Goal: Information Seeking & Learning: Find specific fact

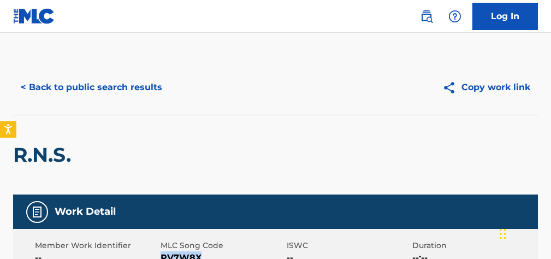
click at [137, 88] on button "< Back to public search results" at bounding box center [91, 87] width 157 height 27
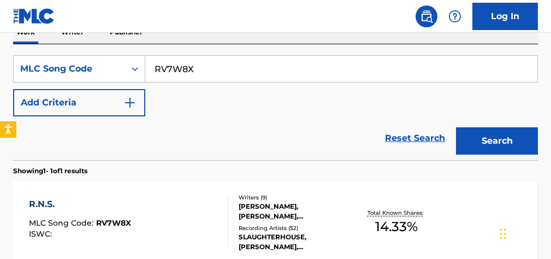
click at [290, 66] on input "RV7W8X" at bounding box center [341, 69] width 392 height 26
paste input "S3730E"
type input "S3730E"
click at [512, 137] on button "Search" at bounding box center [497, 140] width 82 height 27
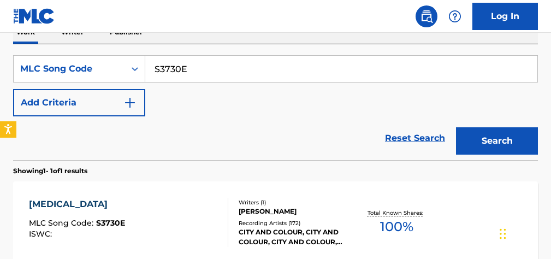
click at [212, 235] on div "[MEDICAL_DATA] MLC Song Code : S3730E ISWC :" at bounding box center [128, 222] width 199 height 49
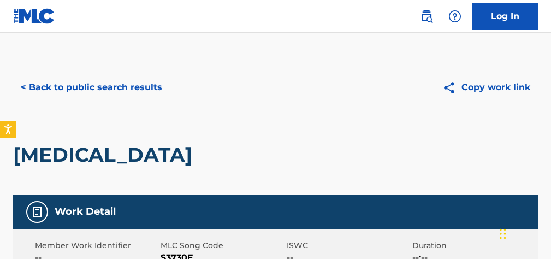
click at [134, 86] on button "< Back to public search results" at bounding box center [91, 87] width 157 height 27
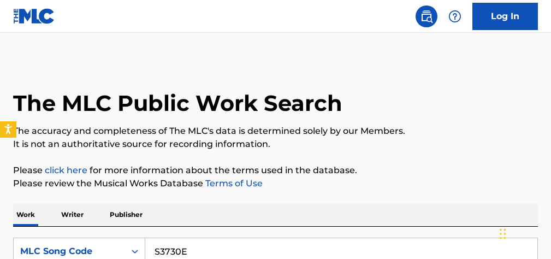
scroll to position [182, 0]
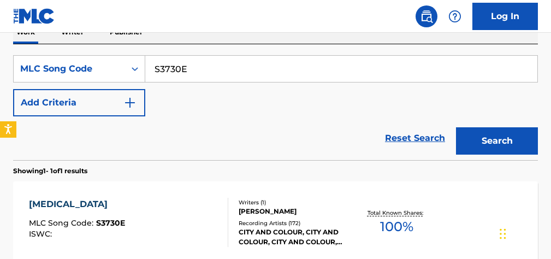
click at [190, 74] on input "S3730E" at bounding box center [341, 69] width 392 height 26
paste input "HA61XY"
type input "HA61XY"
drag, startPoint x: 508, startPoint y: 143, endPoint x: 491, endPoint y: 146, distance: 17.2
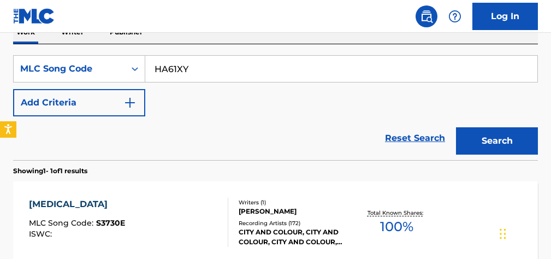
click at [509, 143] on button "Search" at bounding box center [497, 140] width 82 height 27
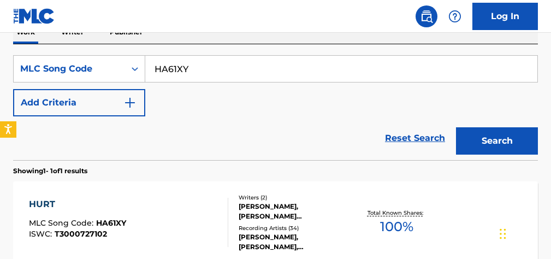
click at [227, 229] on div at bounding box center [223, 222] width 9 height 49
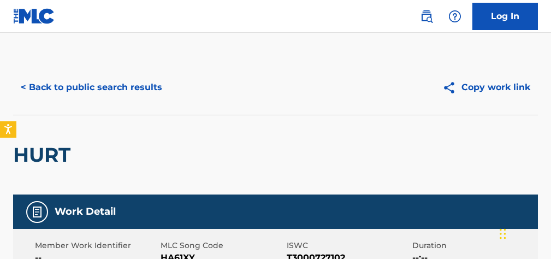
click at [163, 93] on button "< Back to public search results" at bounding box center [91, 87] width 157 height 27
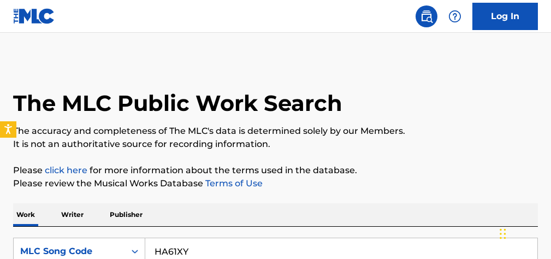
scroll to position [182, 0]
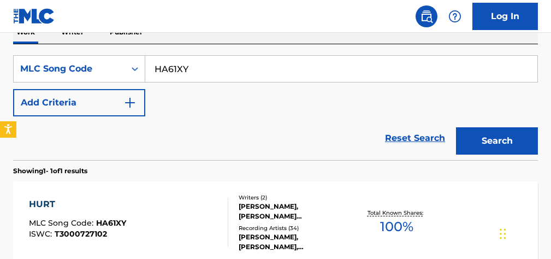
click at [306, 71] on input "HA61XY" at bounding box center [341, 69] width 392 height 26
paste input "PJ2DMM"
type input "PJ2DMM"
click at [482, 140] on button "Search" at bounding box center [497, 140] width 82 height 27
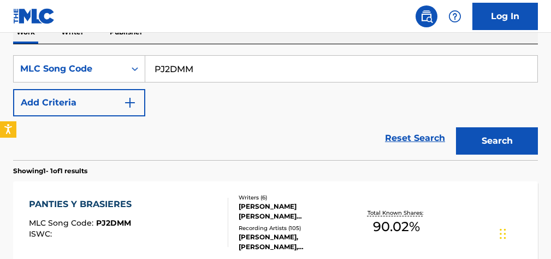
scroll to position [296, 0]
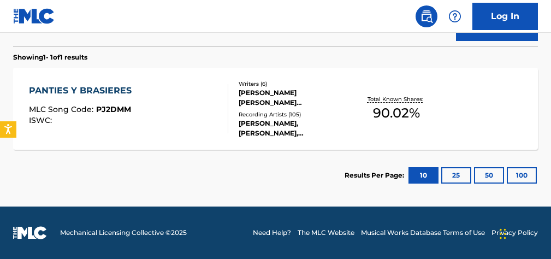
click at [257, 138] on div "PANTIES Y BRASIERES MLC Song Code : PJ2DMM ISWC : Writers ( 6 ) [PERSON_NAME] […" at bounding box center [275, 109] width 525 height 82
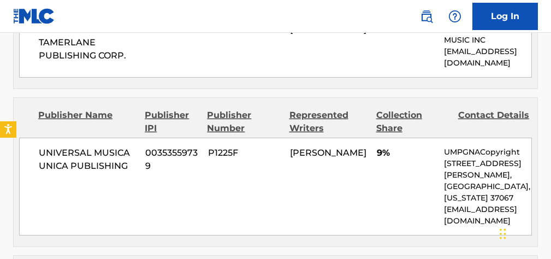
scroll to position [755, 0]
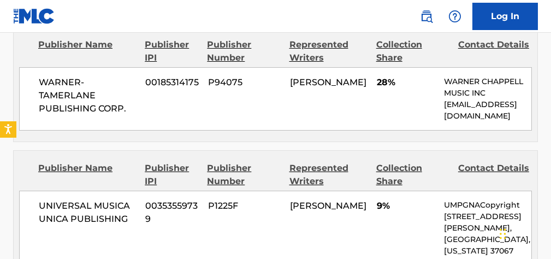
click at [281, 211] on span "P1225F" at bounding box center [245, 205] width 74 height 13
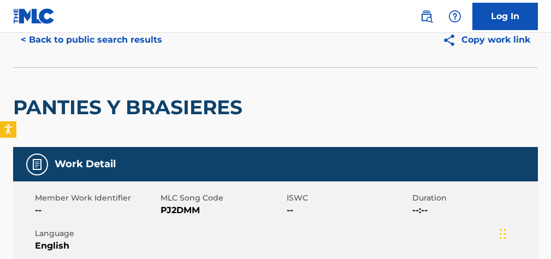
scroll to position [0, 0]
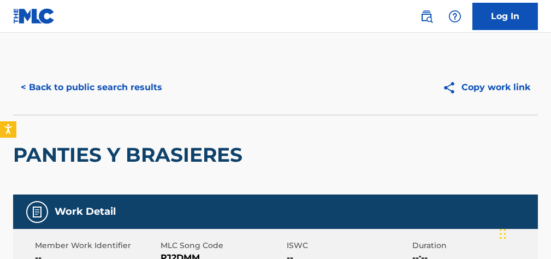
click at [90, 78] on button "< Back to public search results" at bounding box center [91, 87] width 157 height 27
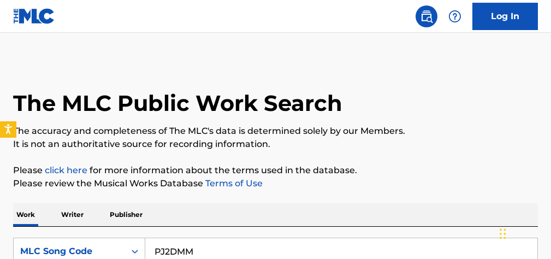
click at [265, 247] on input "PJ2DMM" at bounding box center [341, 251] width 392 height 26
paste input "A4GA0"
type input "PA4GA0"
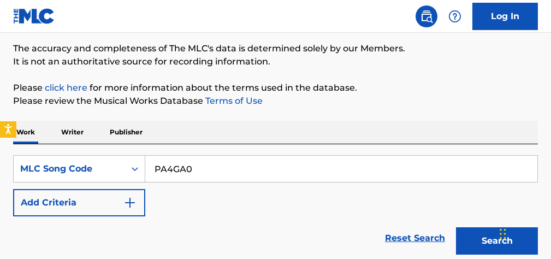
scroll to position [240, 0]
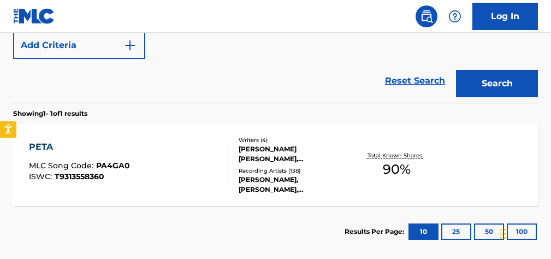
click at [169, 173] on div "PETA MLC Song Code : PA4GA0 ISWC : T9313558360" at bounding box center [128, 164] width 199 height 49
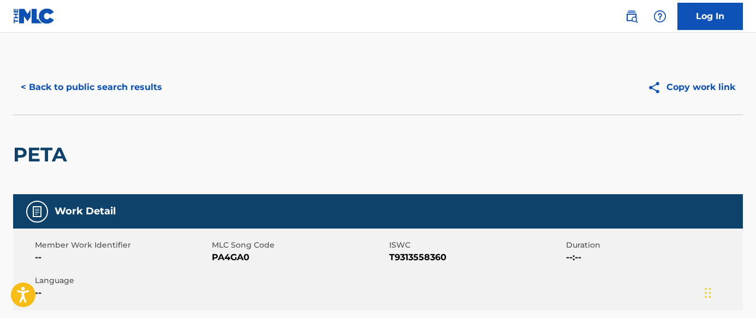
click at [150, 86] on button "< Back to public search results" at bounding box center [91, 87] width 157 height 27
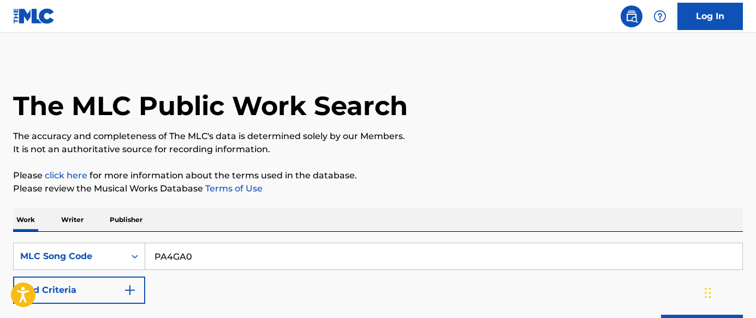
scroll to position [213, 0]
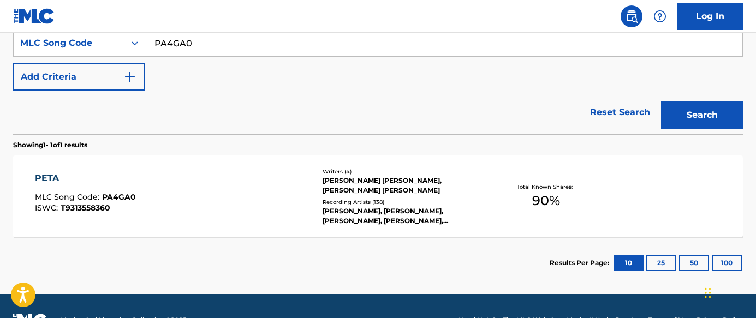
click at [294, 46] on input "PA4GA0" at bounding box center [443, 43] width 597 height 26
paste input "I19699"
type input "I19699"
click at [550, 105] on button "Search" at bounding box center [702, 115] width 82 height 27
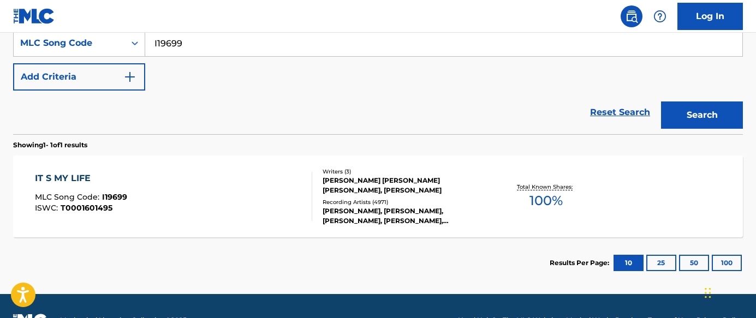
click at [260, 210] on div "IT S MY LIFE MLC Song Code : I19699 ISWC : T0001601495" at bounding box center [173, 196] width 277 height 49
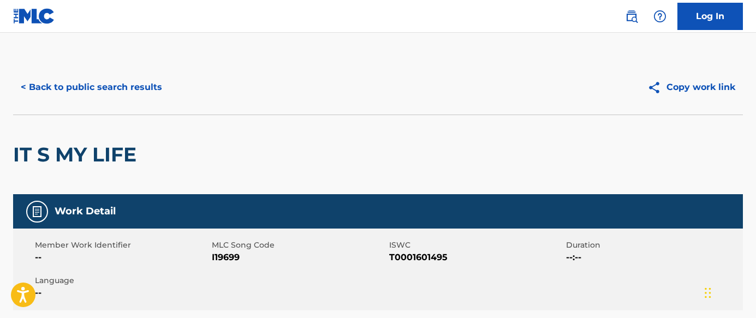
click at [111, 94] on button "< Back to public search results" at bounding box center [91, 87] width 157 height 27
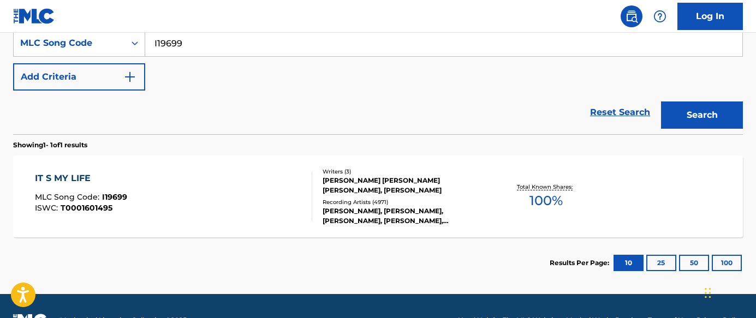
click at [336, 48] on input "I19699" at bounding box center [443, 43] width 597 height 26
paste input "29SBT"
type input "I29SBT"
click at [550, 113] on link "Reset Search" at bounding box center [620, 112] width 71 height 24
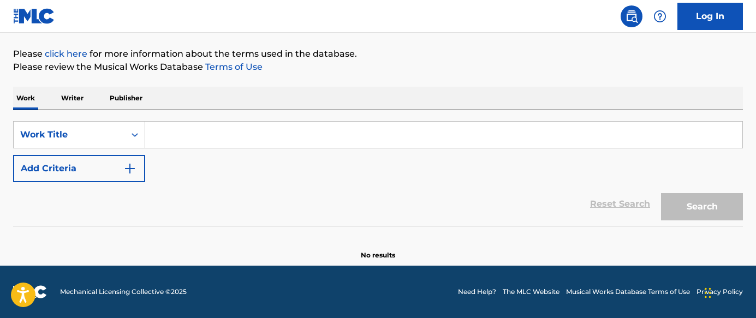
scroll to position [122, 0]
click at [70, 135] on div "Work Title" at bounding box center [69, 134] width 98 height 13
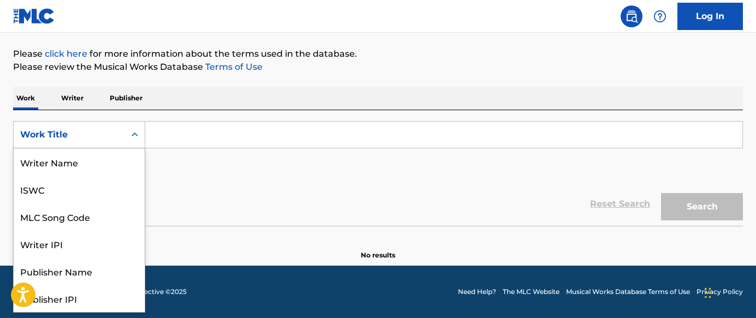
scroll to position [55, 0]
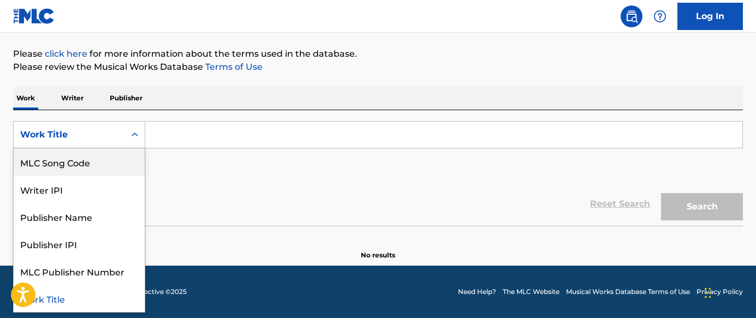
click at [122, 164] on div "MLC Song Code" at bounding box center [79, 162] width 131 height 27
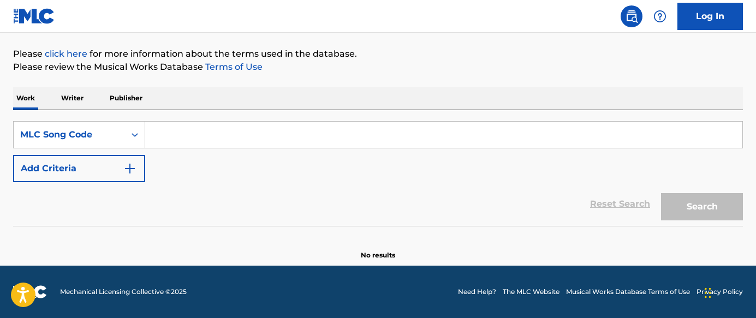
click at [226, 141] on input "Search Form" at bounding box center [443, 135] width 597 height 26
paste input "I29SBT"
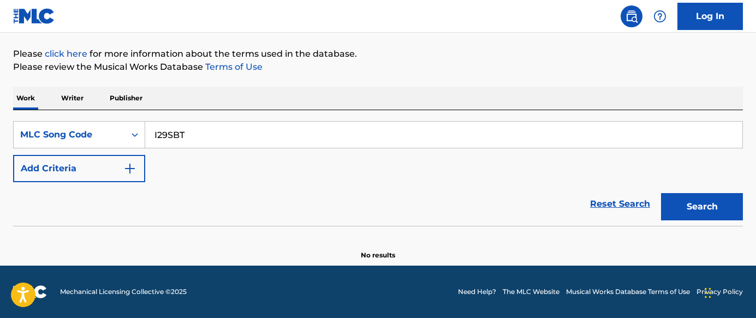
type input "I29SBT"
click at [550, 211] on button "Search" at bounding box center [702, 206] width 82 height 27
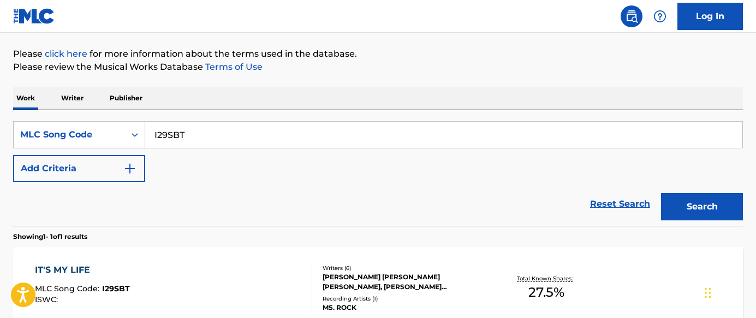
click at [243, 258] on div "IT'S MY LIFE MLC Song Code : I29SBT ISWC :" at bounding box center [173, 288] width 277 height 49
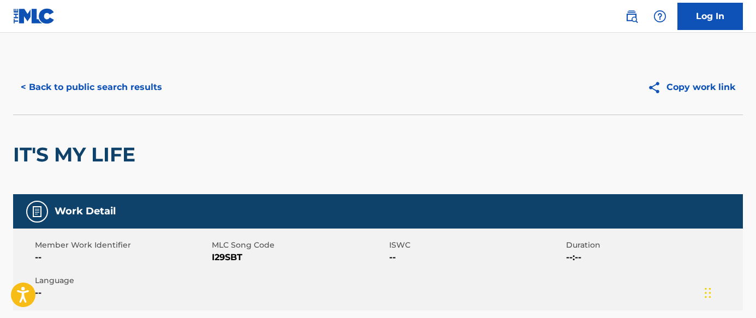
click at [151, 83] on button "< Back to public search results" at bounding box center [91, 87] width 157 height 27
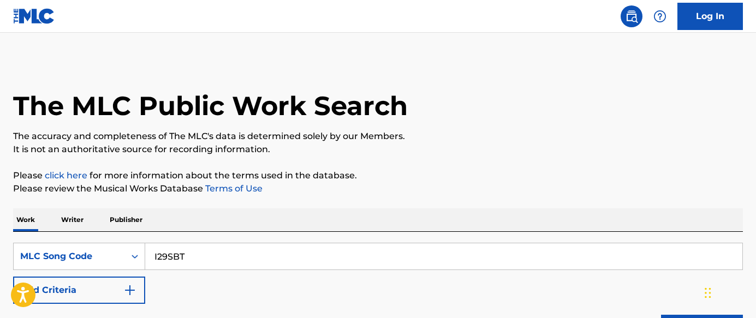
scroll to position [122, 0]
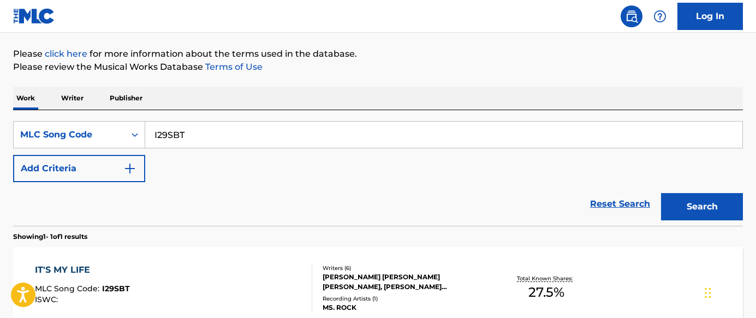
click at [230, 132] on input "I29SBT" at bounding box center [443, 135] width 597 height 26
drag, startPoint x: 230, startPoint y: 132, endPoint x: 303, endPoint y: 133, distance: 73.2
click at [230, 132] on input "I29SBT" at bounding box center [443, 135] width 597 height 26
paste input "8CU0"
type input "I28CU0"
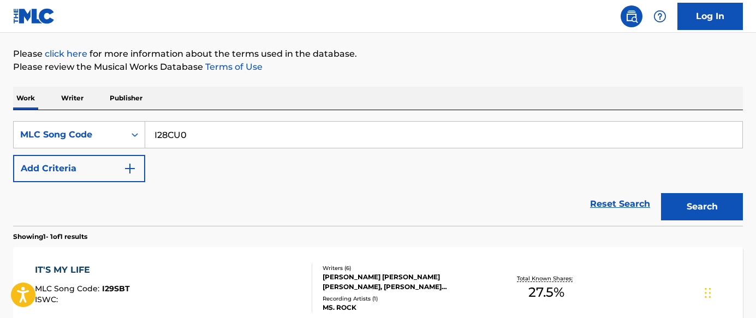
click at [550, 207] on button "Search" at bounding box center [702, 206] width 82 height 27
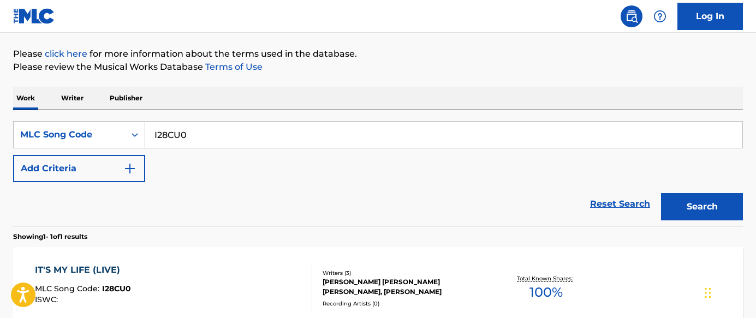
scroll to position [188, 0]
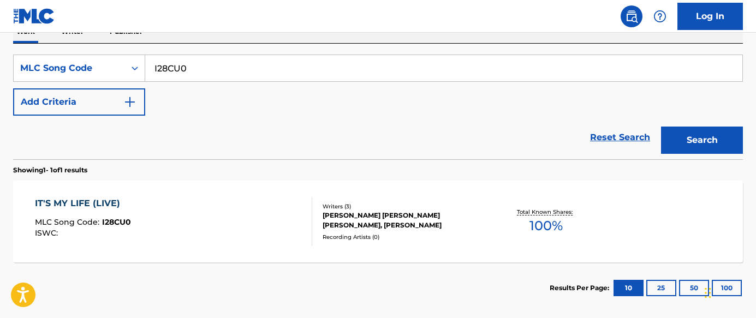
click at [260, 229] on div "IT'S MY LIFE (LIVE) MLC Song Code : I28CU0 ISWC :" at bounding box center [173, 221] width 277 height 49
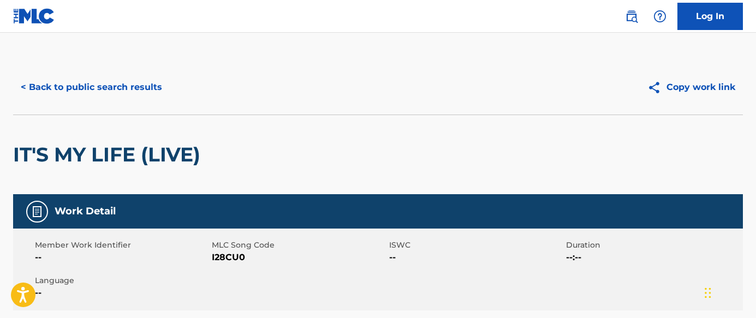
click at [141, 90] on button "< Back to public search results" at bounding box center [91, 87] width 157 height 27
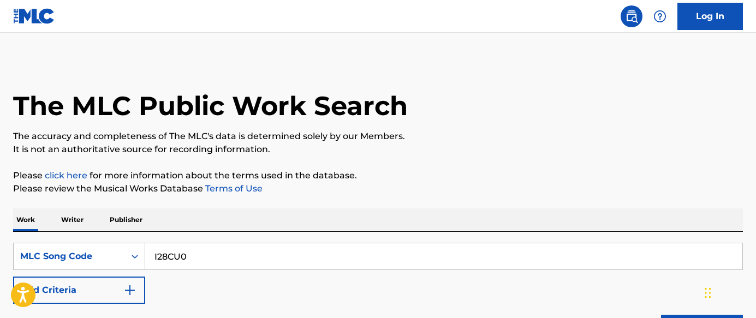
scroll to position [188, 0]
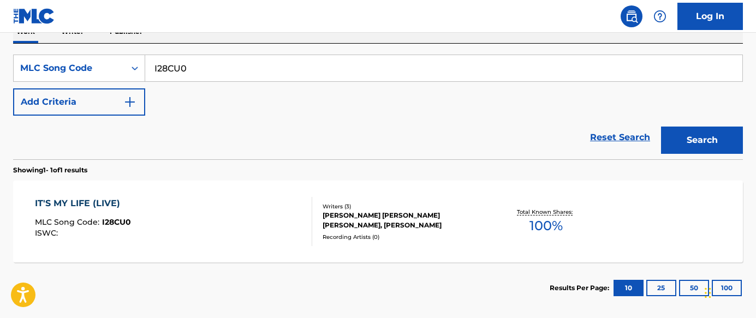
click at [316, 77] on input "I28CU0" at bounding box center [443, 68] width 597 height 26
click at [316, 76] on input "I28CU0" at bounding box center [443, 68] width 597 height 26
paste input "V7CJ4"
type input "IV7CJ4"
click at [550, 135] on button "Search" at bounding box center [702, 140] width 82 height 27
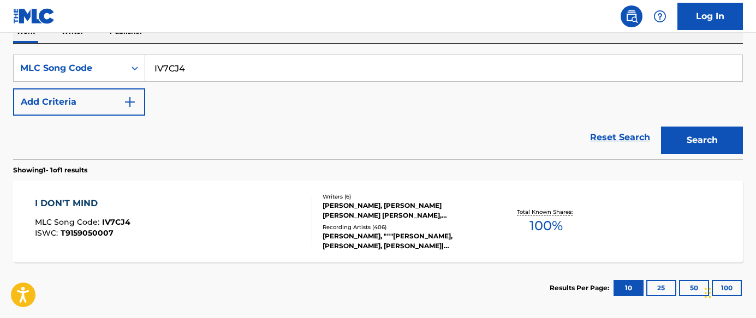
click at [183, 232] on div "I DON'T MIND MLC Song Code : IV7CJ4 ISWC : T9159050007" at bounding box center [173, 221] width 277 height 49
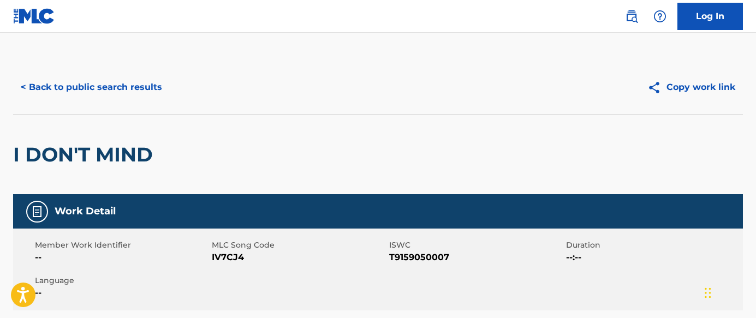
click at [137, 91] on button "< Back to public search results" at bounding box center [91, 87] width 157 height 27
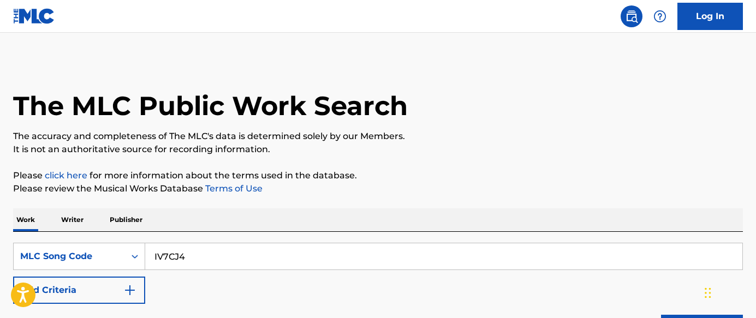
scroll to position [188, 0]
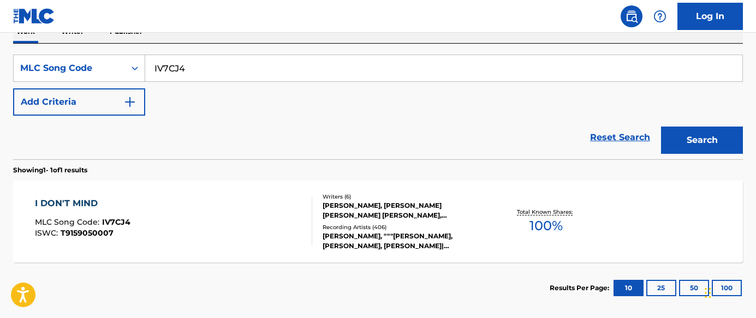
click at [289, 74] on input "IV7CJ4" at bounding box center [443, 68] width 597 height 26
paste input "AC2H67"
type input "AC2H67"
drag, startPoint x: 720, startPoint y: 145, endPoint x: 698, endPoint y: 149, distance: 22.2
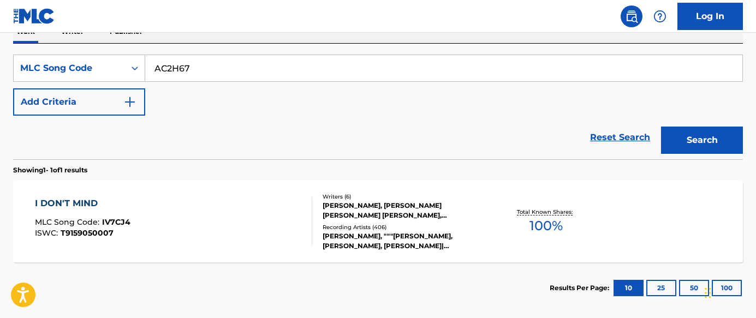
click at [550, 145] on button "Search" at bounding box center [702, 140] width 82 height 27
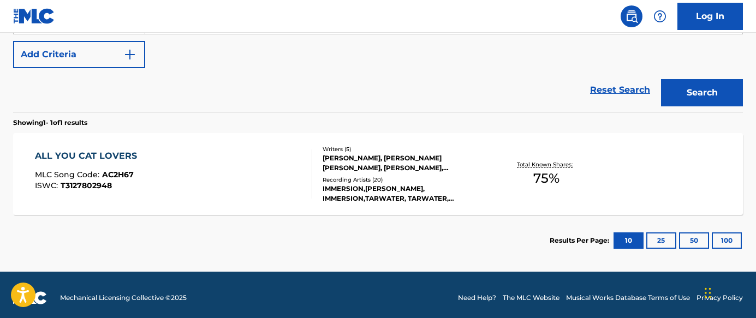
click at [345, 200] on div "IMMERSION,[PERSON_NAME], IMMERSION,TARWATER, TARWATER, IMMERSION, IMMERSION|[PE…" at bounding box center [404, 194] width 163 height 20
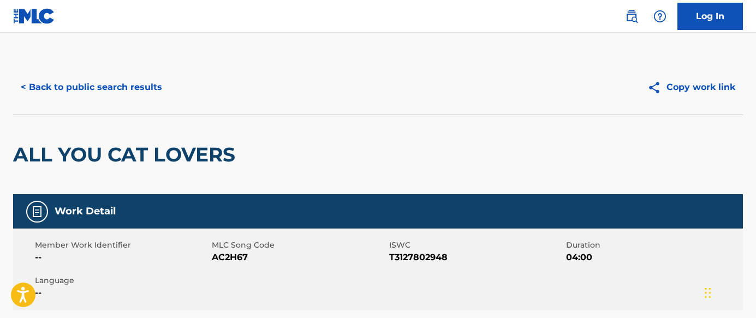
click at [119, 94] on button "< Back to public search results" at bounding box center [91, 87] width 157 height 27
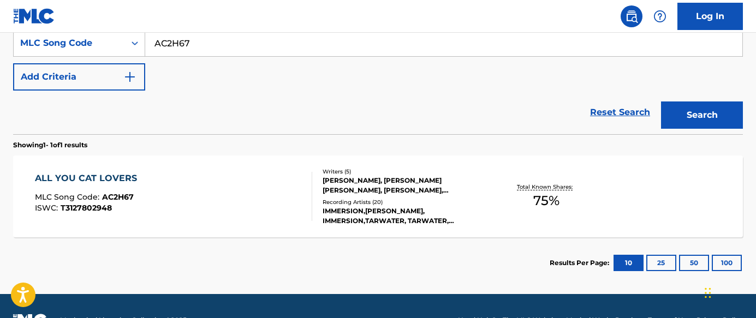
click at [292, 46] on input "AC2H67" at bounding box center [443, 43] width 597 height 26
paste input "3CCN"
type input "AC3CCN"
click at [550, 114] on button "Search" at bounding box center [702, 115] width 82 height 27
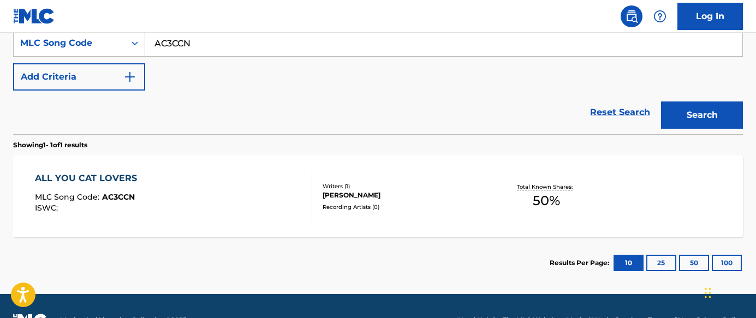
click at [220, 187] on div "ALL YOU CAT LOVERS MLC Song Code : AC3CCN ISWC :" at bounding box center [173, 196] width 277 height 49
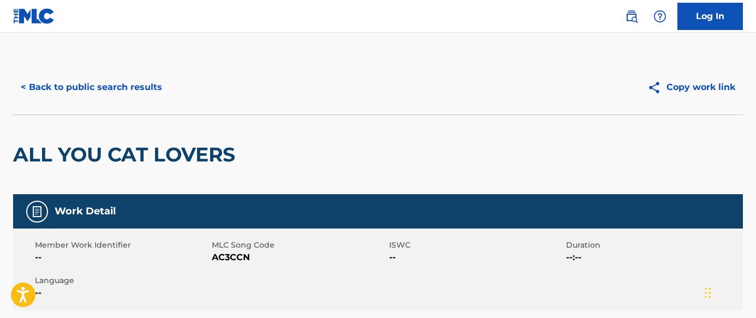
click at [62, 91] on button "< Back to public search results" at bounding box center [91, 87] width 157 height 27
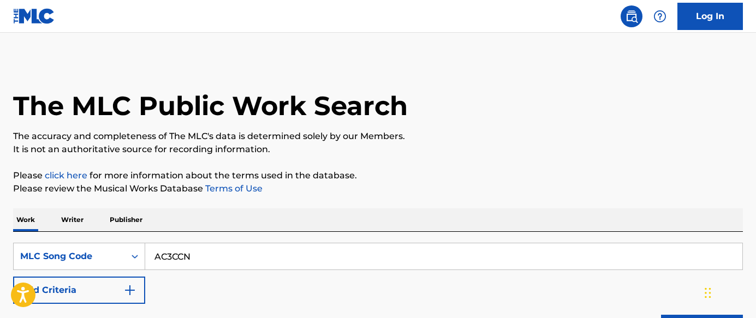
click at [313, 258] on input "AC3CCN" at bounding box center [443, 257] width 597 height 26
paste input "NC3R1Z"
type input "NC3R1Z"
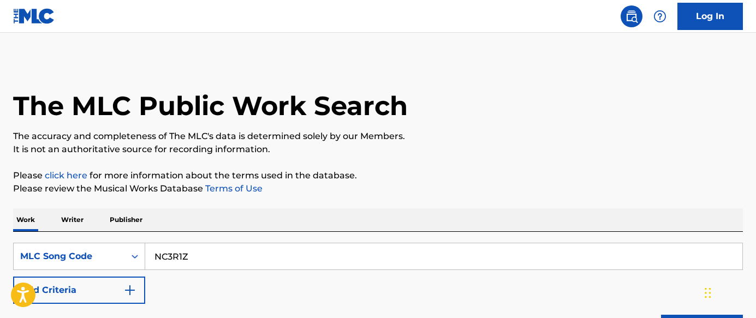
scroll to position [165, 0]
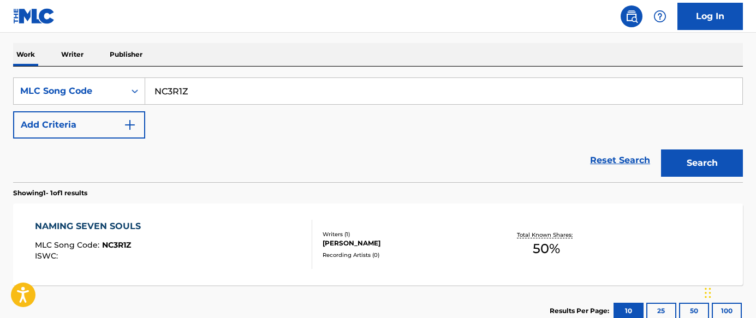
click at [281, 242] on div "NAMING SEVEN SOULS MLC Song Code : NC3R1Z ISWC :" at bounding box center [173, 244] width 277 height 49
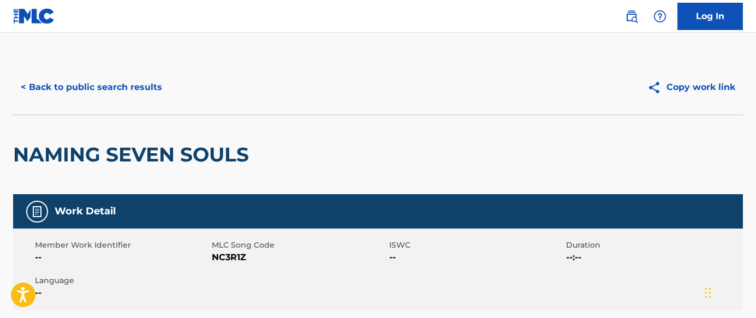
click at [157, 81] on button "< Back to public search results" at bounding box center [91, 87] width 157 height 27
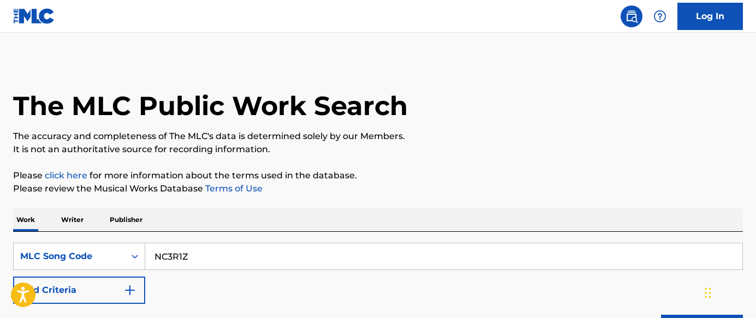
scroll to position [165, 0]
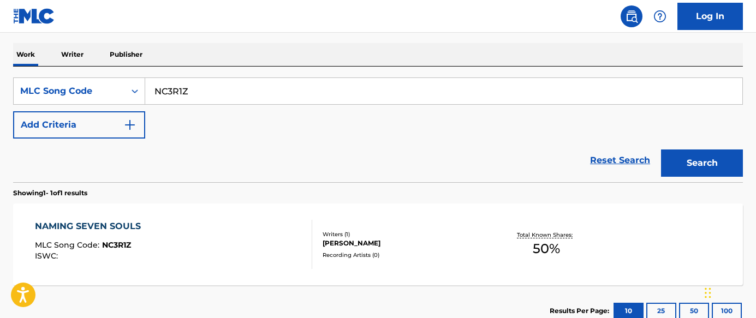
click at [235, 90] on input "NC3R1Z" at bounding box center [443, 91] width 597 height 26
paste input "D3SC2"
type input "ND3SC2"
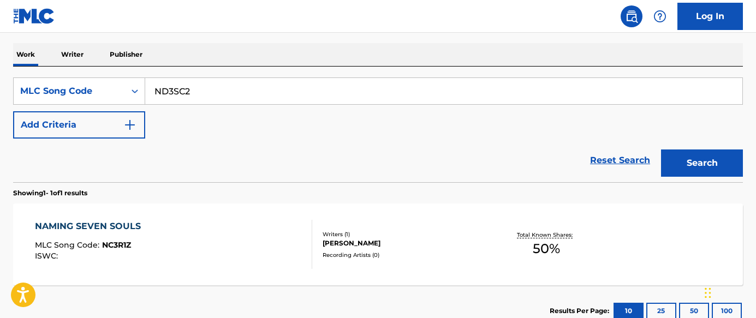
click at [550, 158] on button "Search" at bounding box center [702, 163] width 82 height 27
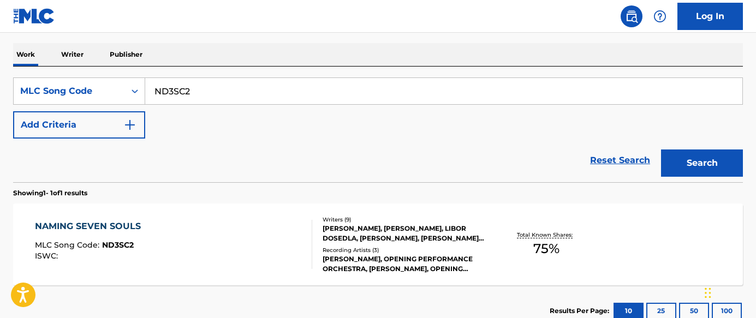
scroll to position [242, 0]
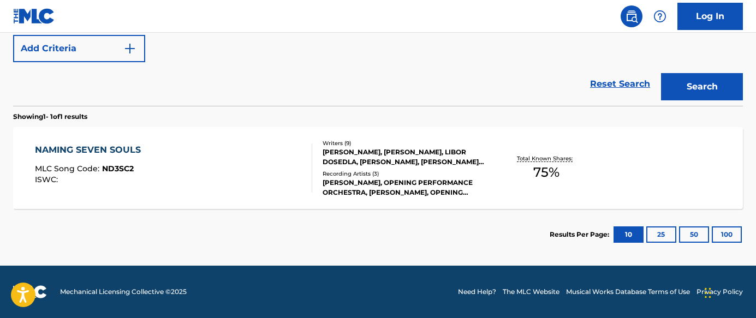
click at [263, 166] on div "NAMING SEVEN SOULS MLC Song Code : ND3SC2 ISWC :" at bounding box center [173, 168] width 277 height 49
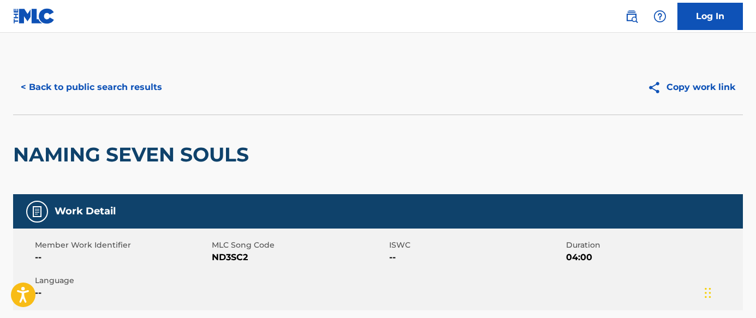
click at [117, 73] on div "< Back to public search results Copy work link" at bounding box center [378, 87] width 730 height 55
click at [145, 90] on button "< Back to public search results" at bounding box center [91, 87] width 157 height 27
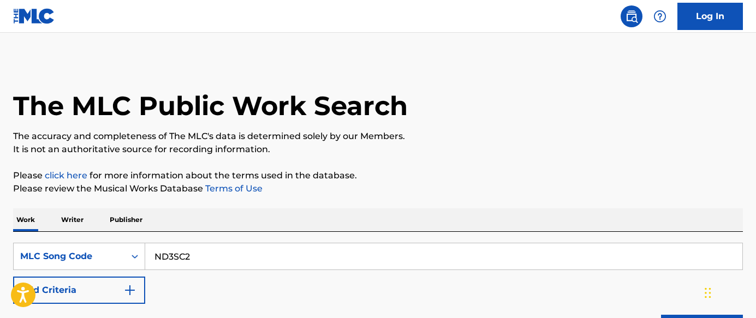
scroll to position [213, 0]
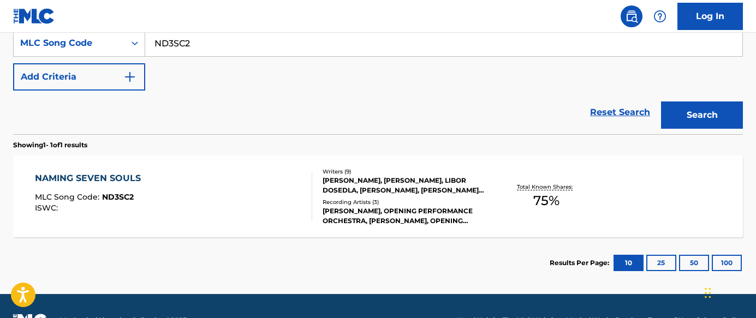
click at [259, 40] on input "ND3SC2" at bounding box center [443, 43] width 597 height 26
paste input "T14885"
type input "T14885"
click at [550, 120] on button "Search" at bounding box center [702, 115] width 82 height 27
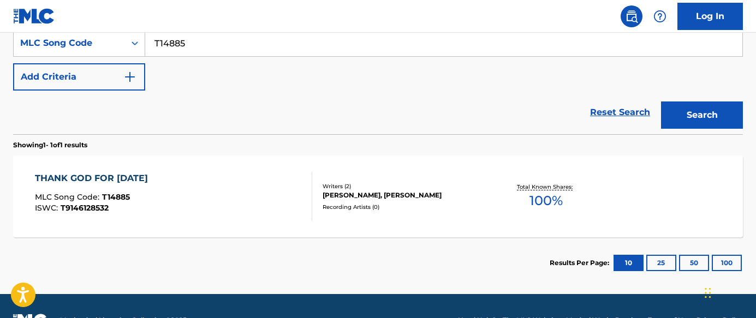
click at [224, 235] on div "THANK GOD FOR [DATE] MLC Song Code : T14885 ISWC : T9146128532 Writers ( 2 ) [P…" at bounding box center [378, 197] width 730 height 82
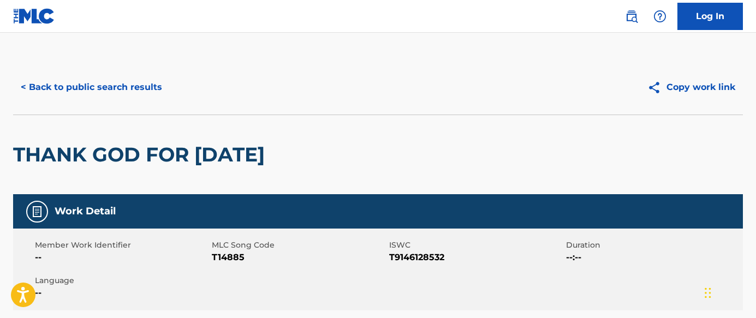
click at [73, 97] on button "< Back to public search results" at bounding box center [91, 87] width 157 height 27
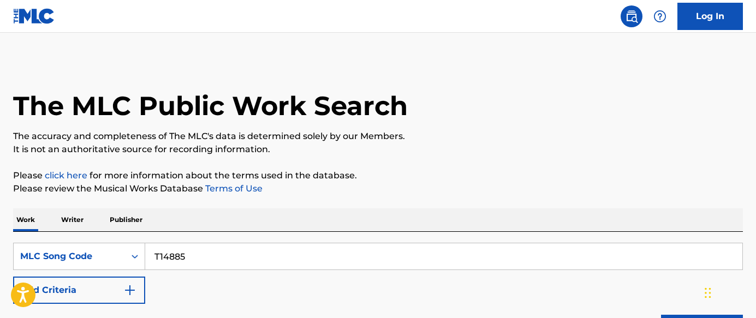
scroll to position [213, 0]
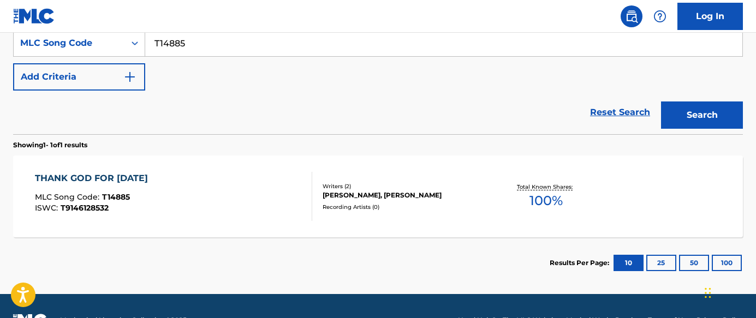
click at [270, 47] on input "T14885" at bounding box center [443, 43] width 597 height 26
paste input "A19621"
type input "A19621"
click at [550, 112] on button "Search" at bounding box center [702, 115] width 82 height 27
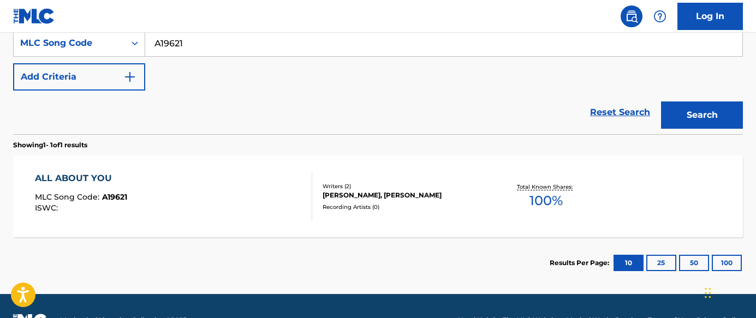
click at [293, 213] on div "ALL ABOUT YOU MLC Song Code : A19621 ISWC :" at bounding box center [173, 196] width 277 height 49
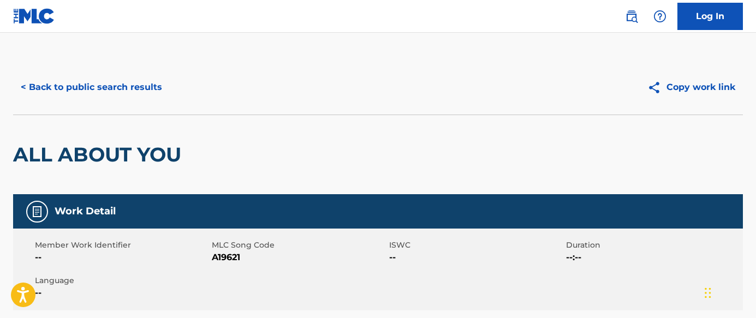
click at [151, 85] on button "< Back to public search results" at bounding box center [91, 87] width 157 height 27
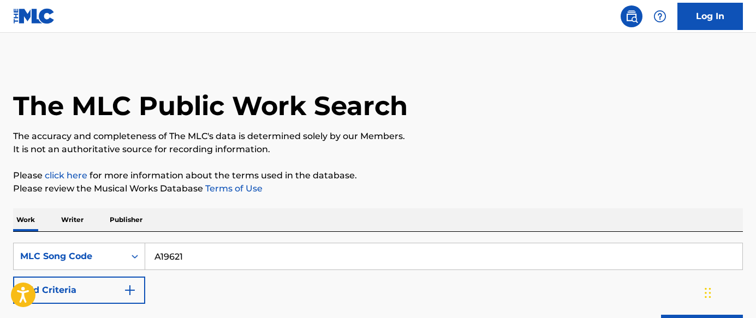
scroll to position [213, 0]
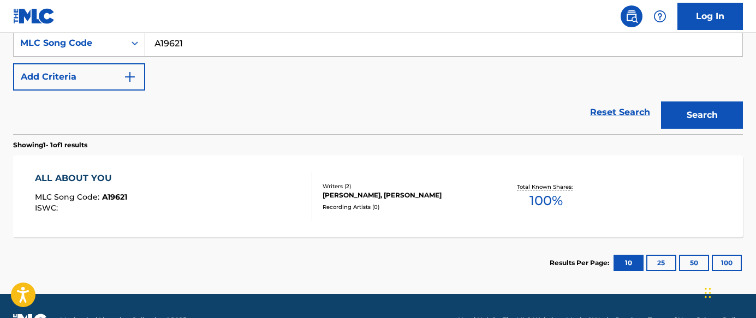
click at [348, 40] on input "A19621" at bounding box center [443, 43] width 597 height 26
paste input "C27577"
type input "C27577"
click at [550, 117] on button "Search" at bounding box center [702, 115] width 82 height 27
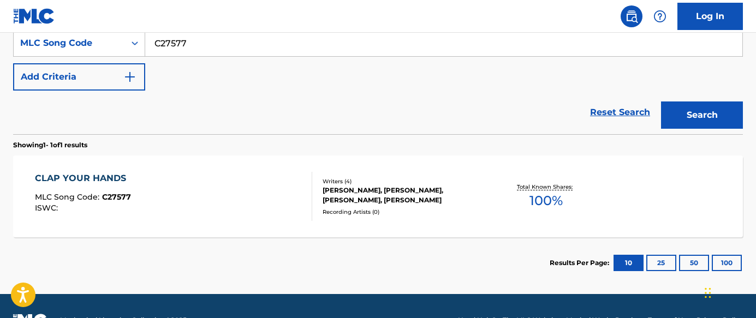
click at [252, 218] on div "CLAP YOUR HANDS MLC Song Code : C27577 ISWC :" at bounding box center [173, 196] width 277 height 49
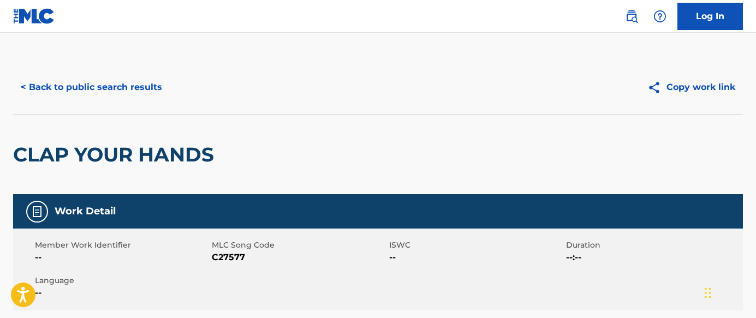
click at [136, 85] on button "< Back to public search results" at bounding box center [91, 87] width 157 height 27
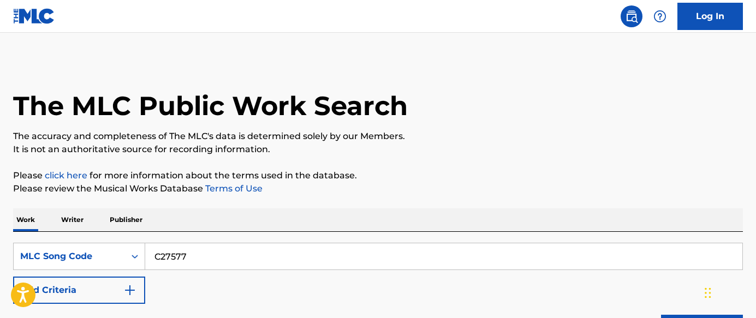
scroll to position [213, 0]
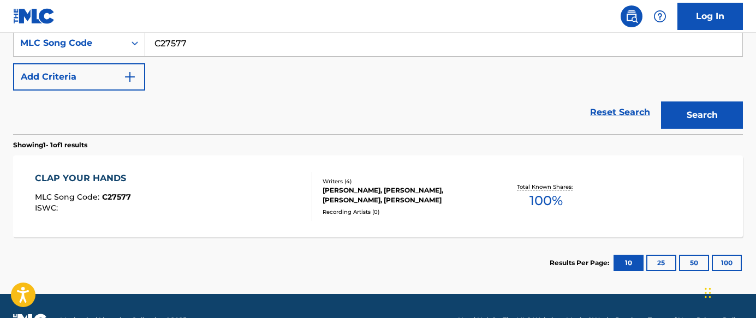
click at [314, 52] on input "C27577" at bounding box center [443, 43] width 597 height 26
paste input "H16850"
type input "H16850"
click at [550, 108] on button "Search" at bounding box center [702, 115] width 82 height 27
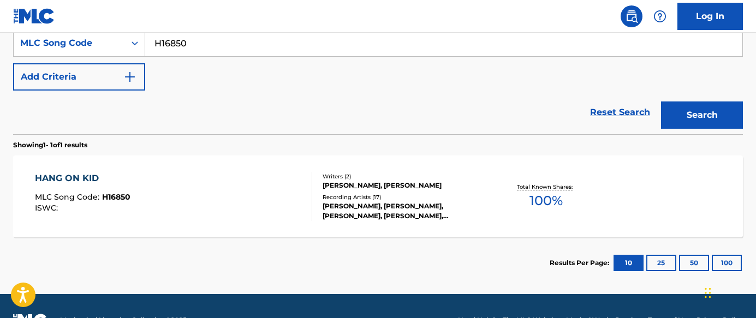
click at [290, 229] on div "HANG ON KID MLC Song Code : H16850 ISWC : Writers ( 2 ) [PERSON_NAME], [PERSON_…" at bounding box center [378, 197] width 730 height 82
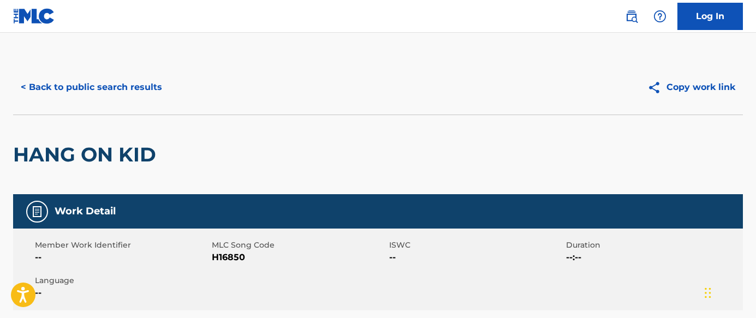
click at [146, 89] on button "< Back to public search results" at bounding box center [91, 87] width 157 height 27
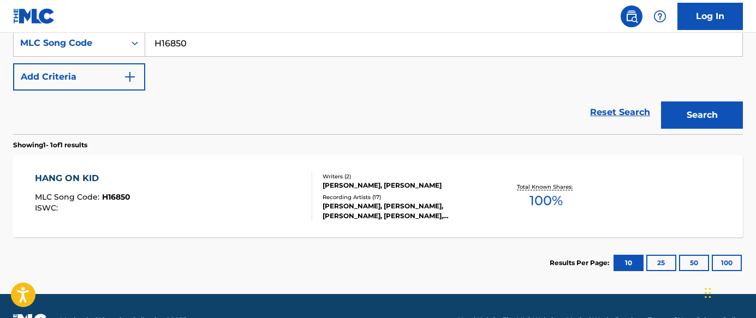
click at [268, 44] on input "H16850" at bounding box center [443, 43] width 597 height 26
paste input "W1343V"
type input "W1343V"
click at [550, 113] on button "Search" at bounding box center [702, 115] width 82 height 27
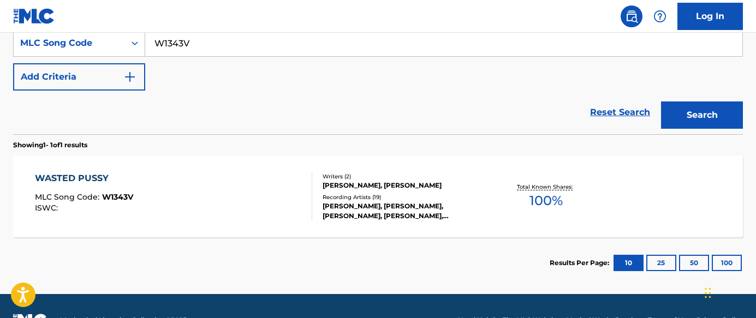
click at [269, 215] on div "WASTED PUSSY MLC Song Code : W1343V ISWC :" at bounding box center [173, 196] width 277 height 49
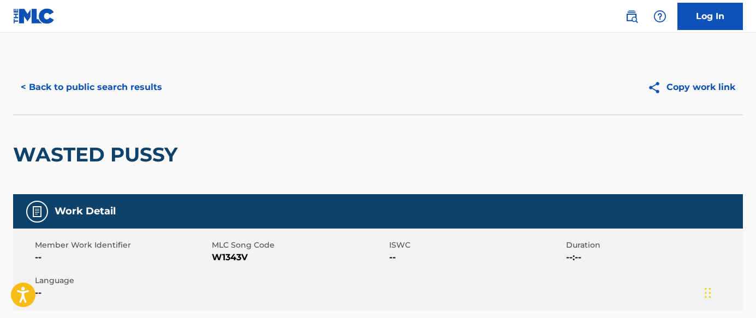
click at [158, 83] on button "< Back to public search results" at bounding box center [91, 87] width 157 height 27
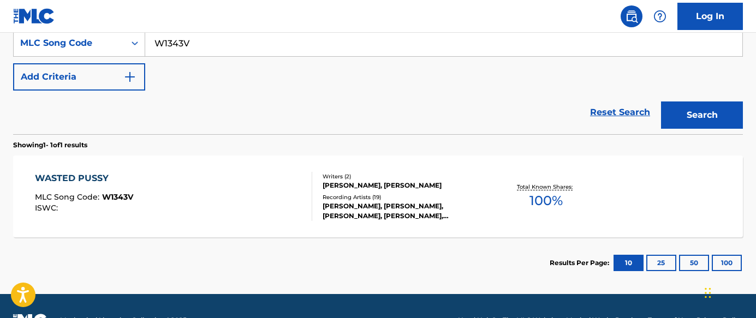
click at [302, 44] on input "W1343V" at bounding box center [443, 43] width 597 height 26
paste input "YOUR MAN IS MY MAN"
click at [275, 35] on input "YOUR MAN IS MY MAN" at bounding box center [443, 43] width 597 height 26
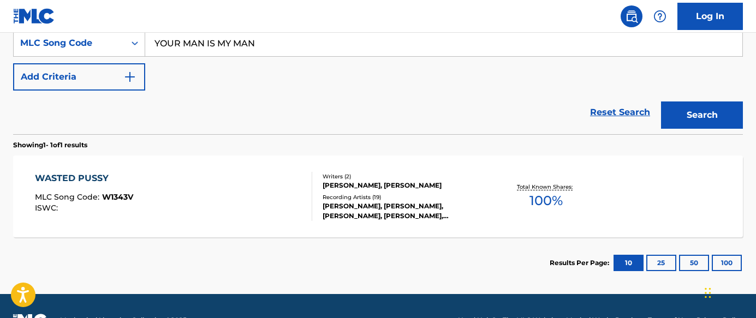
click at [275, 35] on input "YOUR MAN IS MY MAN" at bounding box center [443, 43] width 597 height 26
paste input "Search Form"
click at [291, 54] on input "YOUR MAN IS MY MAN" at bounding box center [443, 43] width 597 height 26
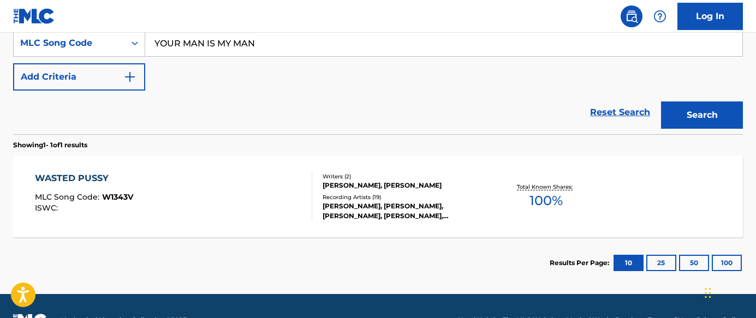
click at [291, 54] on input "YOUR MAN IS MY MAN" at bounding box center [443, 43] width 597 height 26
click at [332, 50] on input "YOUR MAN IS MY MAN" at bounding box center [443, 43] width 597 height 26
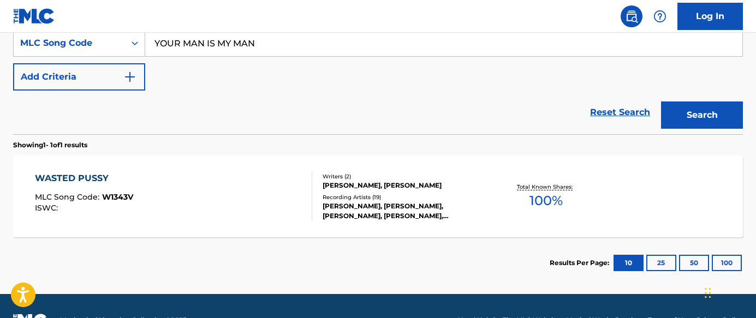
paste input "0747F"
type input "Y0747F"
click at [550, 121] on button "Search" at bounding box center [702, 115] width 82 height 27
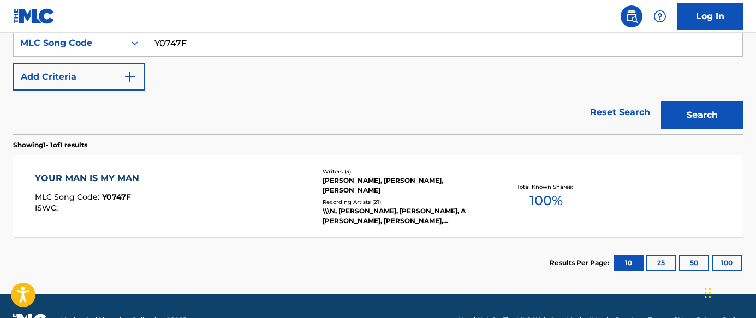
click at [212, 200] on div "YOUR MAN IS MY MAN MLC Song Code : Y0747F ISWC :" at bounding box center [173, 196] width 277 height 49
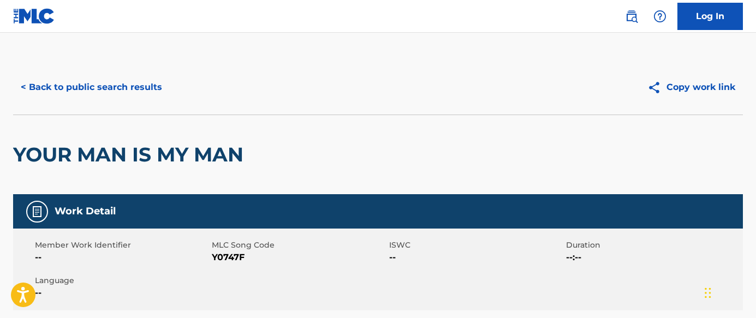
click at [145, 83] on button "< Back to public search results" at bounding box center [91, 87] width 157 height 27
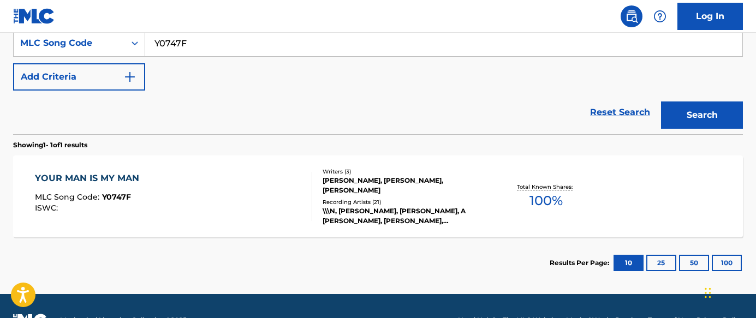
click at [380, 46] on input "Y0747F" at bounding box center [443, 43] width 597 height 26
paste input "RVAXPX"
type input "RVAXPX"
click at [550, 121] on button "Search" at bounding box center [702, 115] width 82 height 27
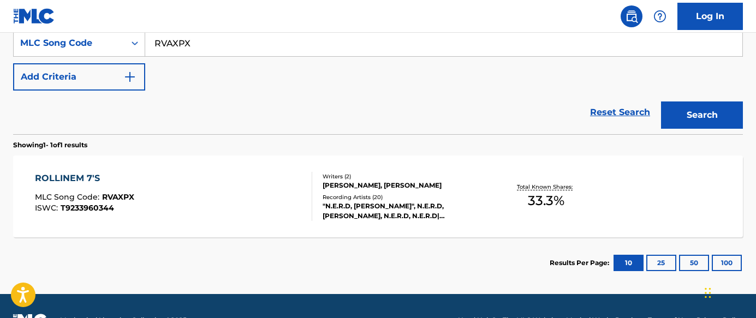
click at [271, 228] on div "ROLLINEM 7'S MLC Song Code : RVAXPX ISWC : T9233960344 Writers ( 2 ) [PERSON_NA…" at bounding box center [378, 197] width 730 height 82
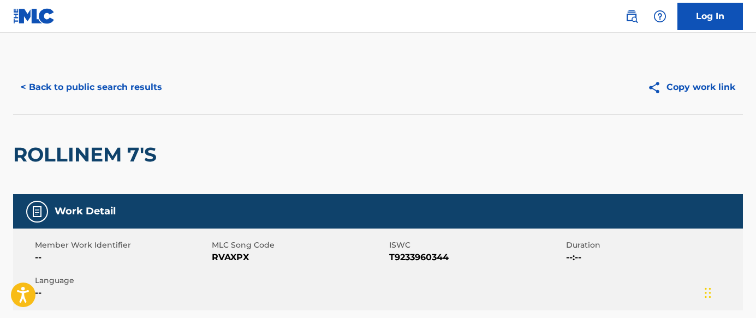
click at [79, 82] on button "< Back to public search results" at bounding box center [91, 87] width 157 height 27
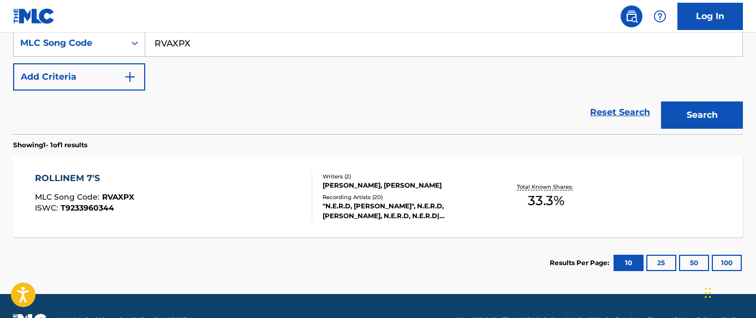
scroll to position [212, 0]
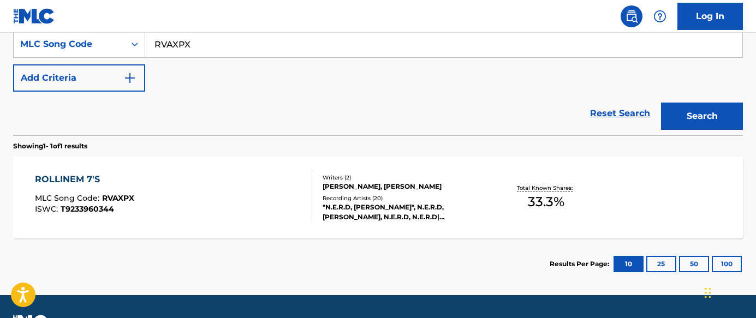
click at [271, 61] on div "SearchWithCriteriace9a3bc5-959e-413b-b617-7ee43a4da099 MLC Song Code RVAXPX Add…" at bounding box center [378, 61] width 730 height 61
click at [298, 43] on input "RVAXPX" at bounding box center [443, 44] width 597 height 26
paste input "AV8X95"
type input "AV8X95"
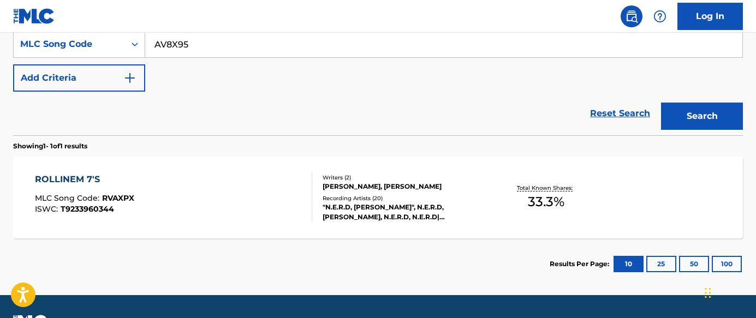
click at [550, 120] on button "Search" at bounding box center [702, 116] width 82 height 27
click at [252, 236] on div "AFRIHOUSE MLC Song Code : AV8X95 ISWC : T7029795562 Writers ( 2 ) [PERSON_NAME]…" at bounding box center [378, 198] width 730 height 82
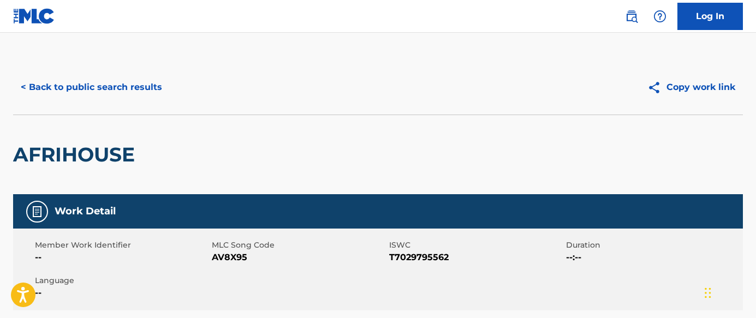
click at [147, 93] on button "< Back to public search results" at bounding box center [91, 87] width 157 height 27
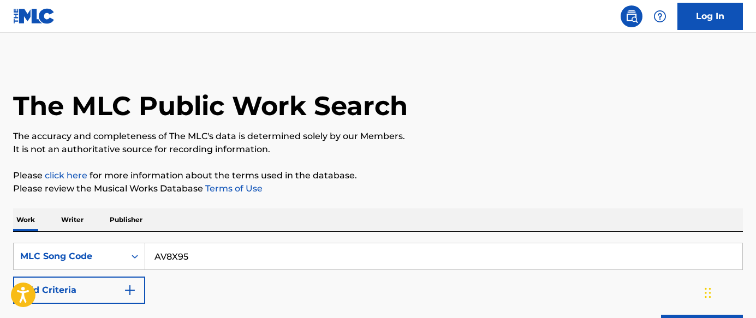
scroll to position [212, 0]
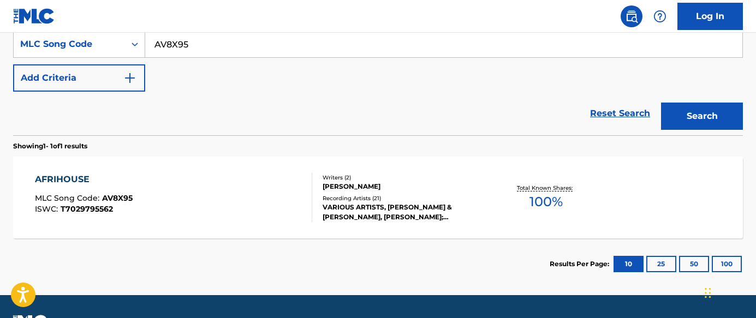
click at [249, 44] on input "AV8X95" at bounding box center [443, 44] width 597 height 26
paste input "S8114Q"
type input "S8114Q"
click at [550, 121] on button "Search" at bounding box center [702, 116] width 82 height 27
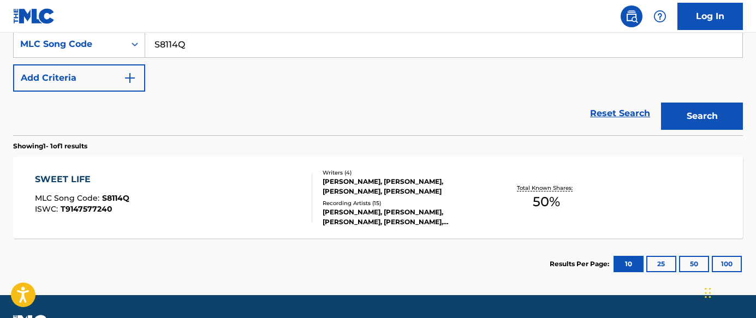
click at [349, 194] on div "[PERSON_NAME], [PERSON_NAME], [PERSON_NAME], [PERSON_NAME]" at bounding box center [404, 187] width 163 height 20
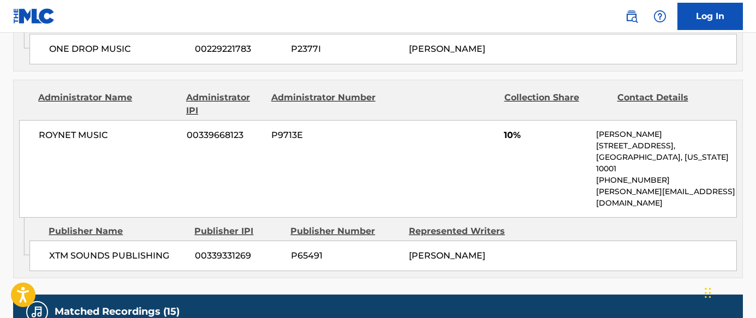
scroll to position [933, 0]
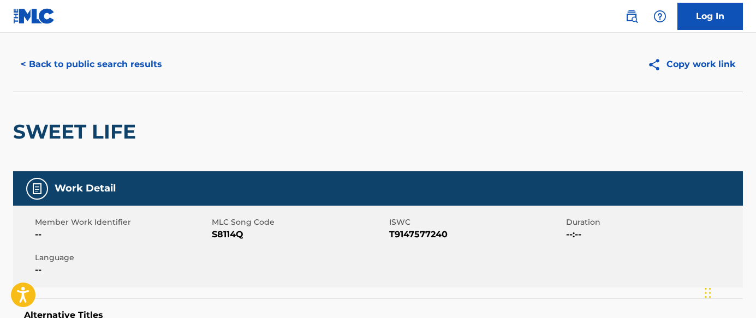
click at [119, 70] on button "< Back to public search results" at bounding box center [91, 64] width 157 height 27
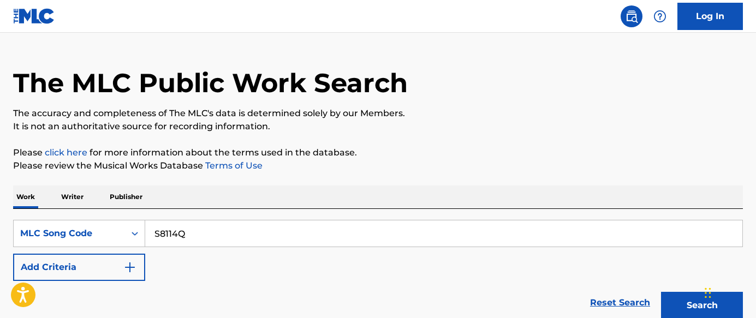
scroll to position [212, 0]
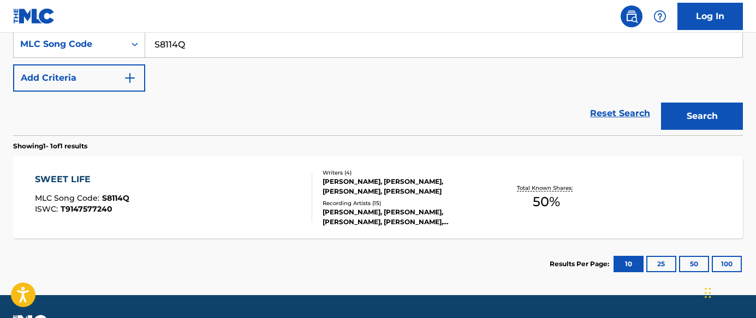
click at [361, 38] on input "S8114Q" at bounding box center [443, 44] width 597 height 26
paste input "430J"
type input "S8430J"
click at [550, 110] on button "Search" at bounding box center [702, 116] width 82 height 27
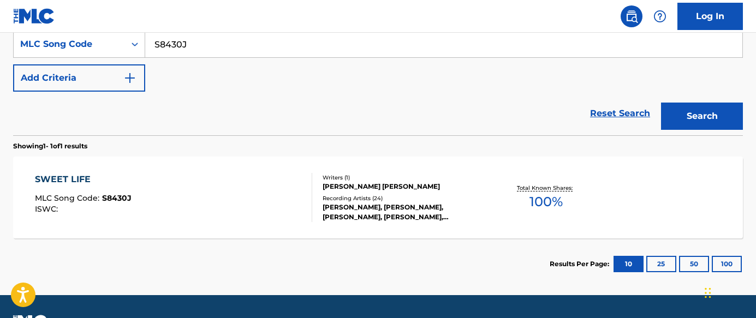
click at [223, 209] on div "SWEET LIFE MLC Song Code : S8430J ISWC :" at bounding box center [173, 197] width 277 height 49
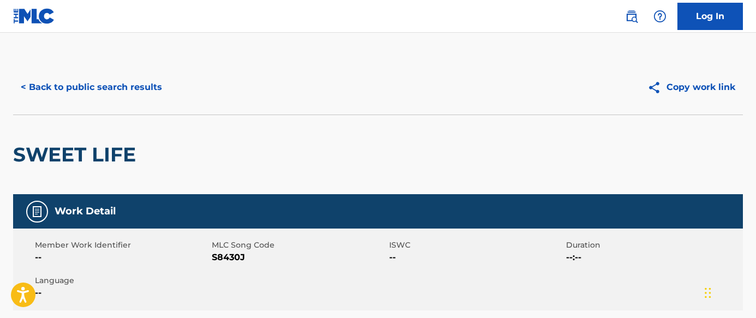
click at [111, 76] on button "< Back to public search results" at bounding box center [91, 87] width 157 height 27
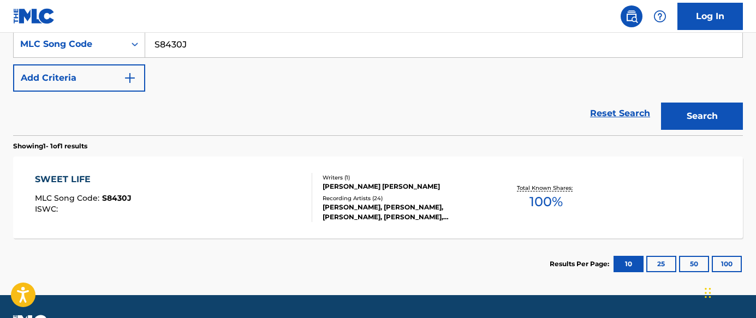
scroll to position [64, 0]
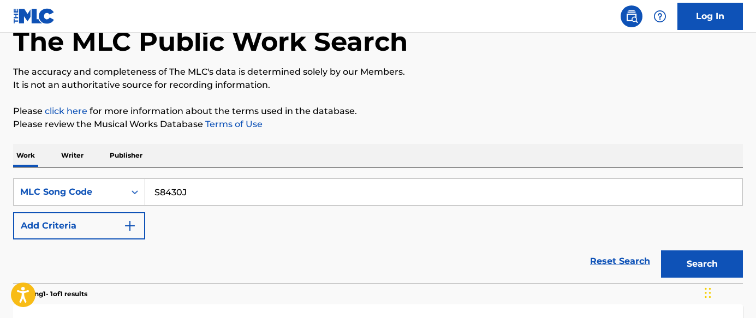
click at [306, 194] on input "S8430J" at bounding box center [443, 192] width 597 height 26
paste input "W1450K"
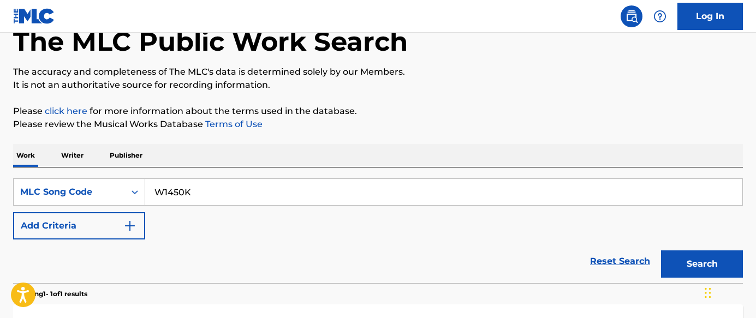
type input "W1450K"
click at [550, 258] on button "Search" at bounding box center [702, 264] width 82 height 27
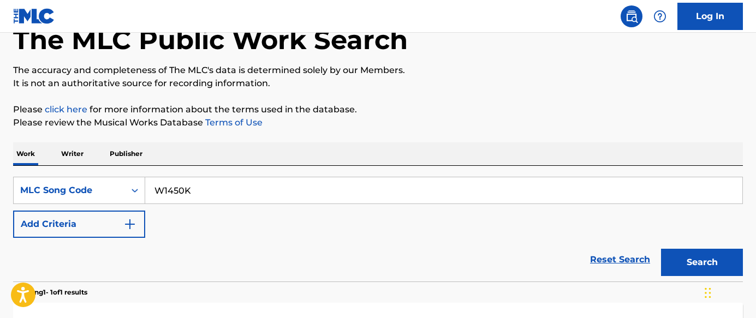
scroll to position [242, 0]
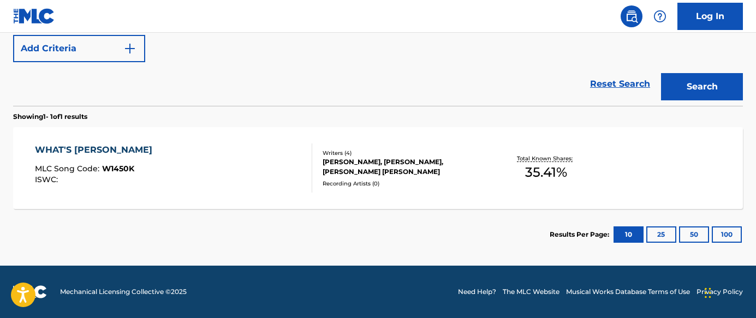
click at [266, 178] on div "WHAT'S [PERSON_NAME] NAH MLC Song Code : W1450K ISWC :" at bounding box center [173, 168] width 277 height 49
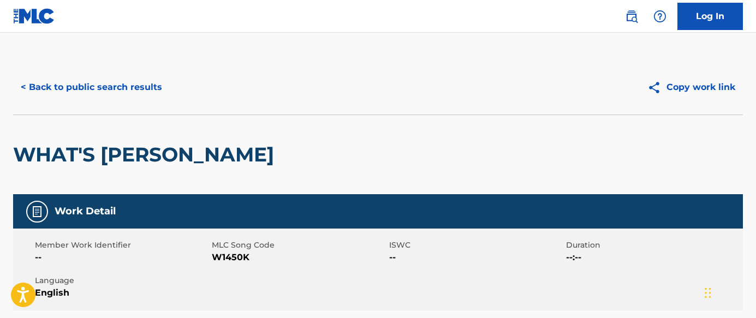
click at [129, 90] on button "< Back to public search results" at bounding box center [91, 87] width 157 height 27
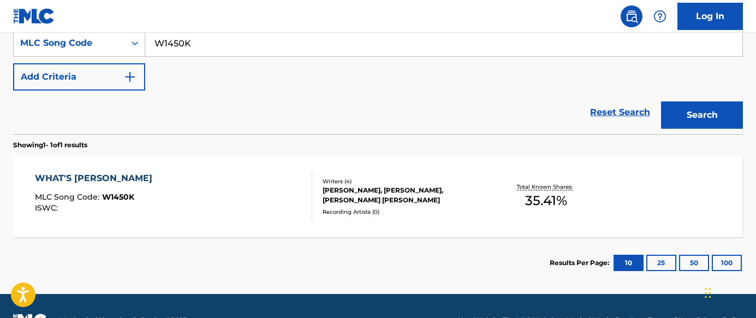
click at [498, 41] on input "W1450K" at bounding box center [443, 43] width 597 height 26
paste input "P85039"
type input "P85039"
click at [550, 107] on button "Search" at bounding box center [702, 115] width 82 height 27
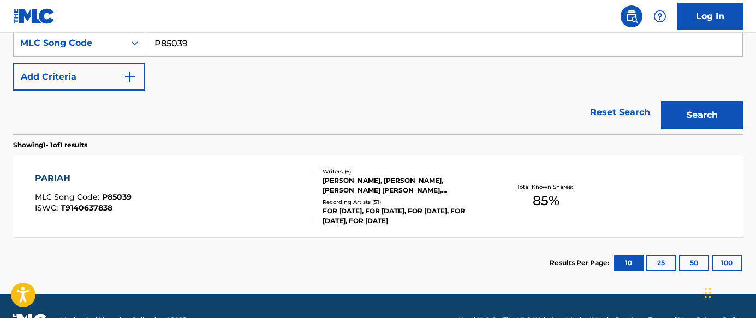
click at [241, 210] on div "PARIAH MLC Song Code : P85039 ISWC : T9140637838" at bounding box center [173, 196] width 277 height 49
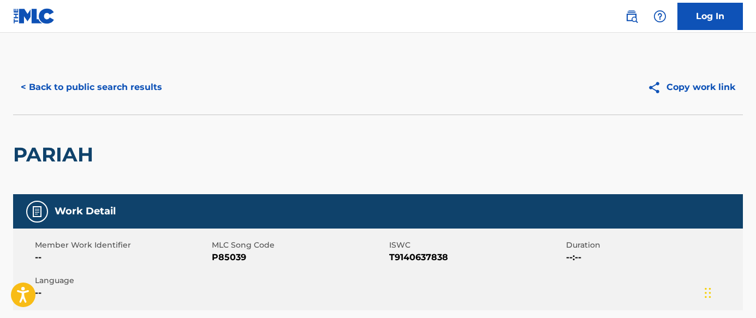
click at [128, 87] on button "< Back to public search results" at bounding box center [91, 87] width 157 height 27
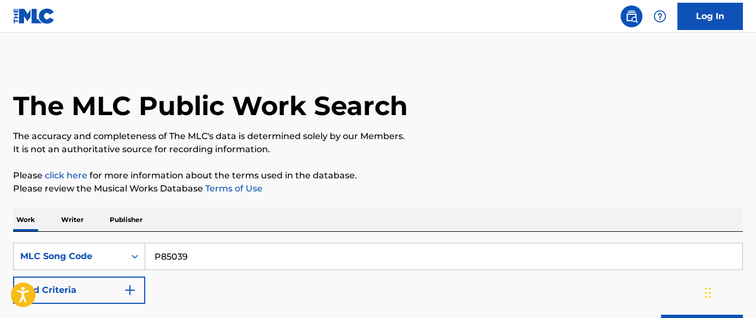
click at [259, 257] on input "P85039" at bounding box center [443, 257] width 597 height 26
paste input "I06533"
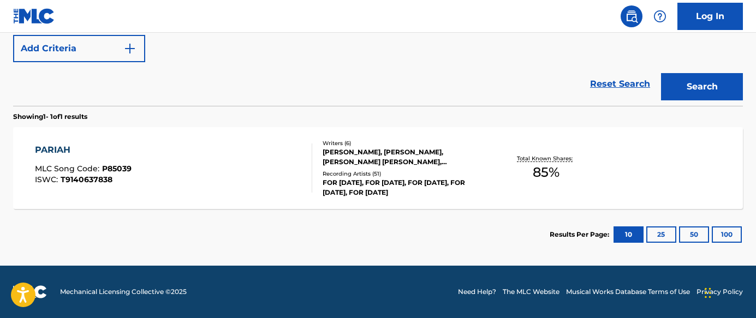
scroll to position [86, 0]
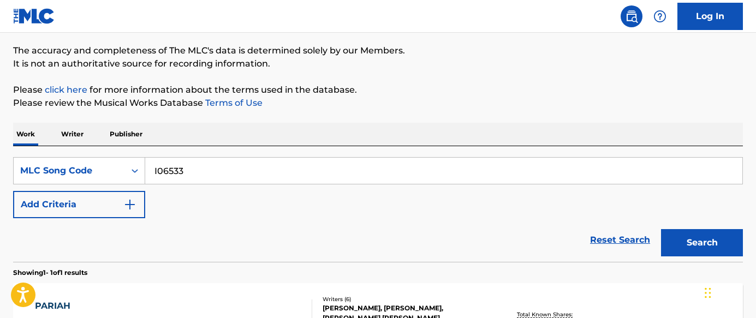
type input "I06533"
click at [550, 253] on button "Search" at bounding box center [702, 242] width 82 height 27
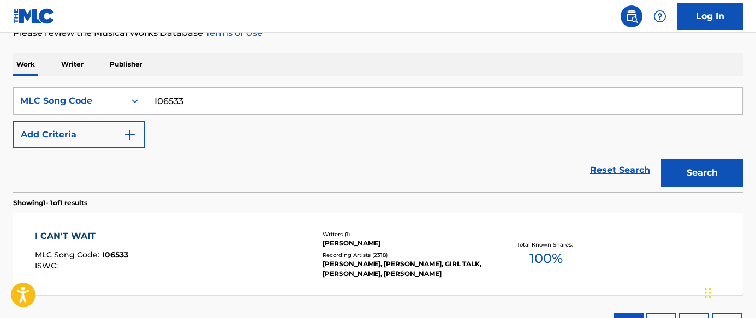
scroll to position [242, 0]
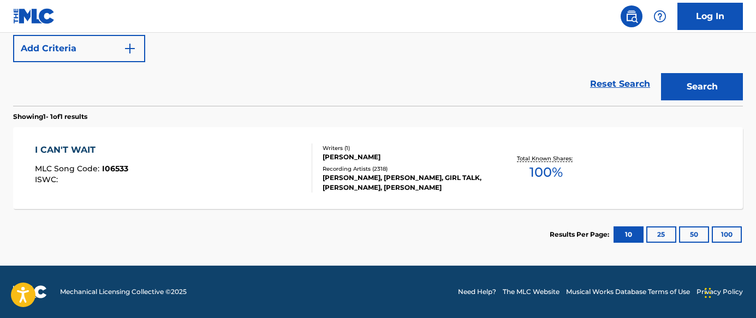
click at [235, 176] on div "I CAN'T WAIT MLC Song Code : I06533 ISWC :" at bounding box center [173, 168] width 277 height 49
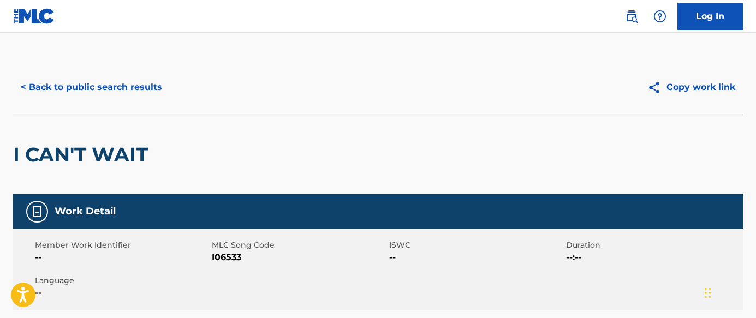
click at [156, 79] on button "< Back to public search results" at bounding box center [91, 87] width 157 height 27
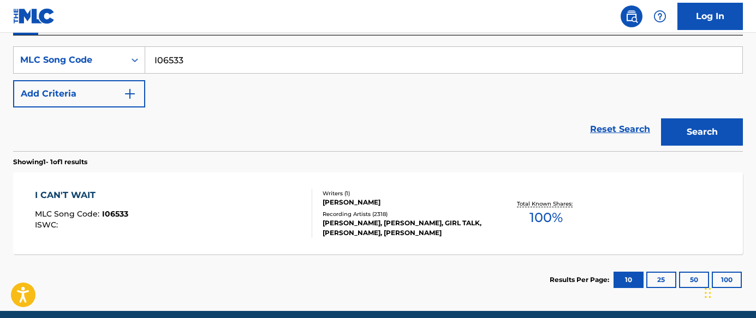
scroll to position [47, 0]
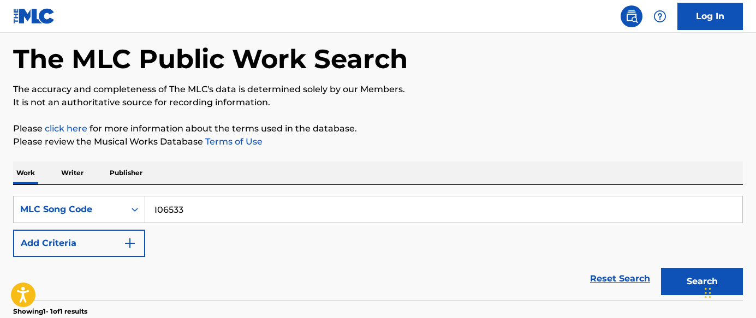
click at [248, 205] on input "I06533" at bounding box center [443, 210] width 597 height 26
paste input "C3AHW"
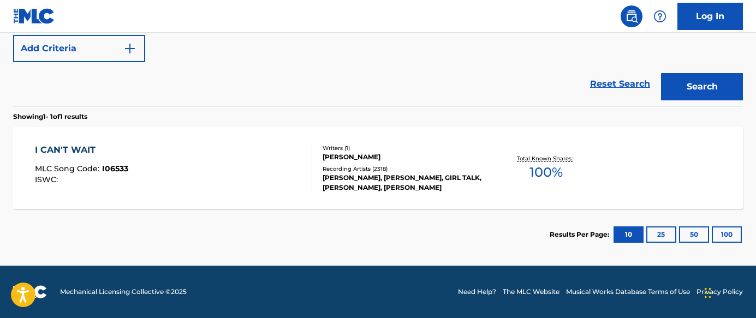
type input "IC3AHW"
drag, startPoint x: 713, startPoint y: 90, endPoint x: 701, endPoint y: 94, distance: 12.3
click at [550, 90] on button "Search" at bounding box center [702, 86] width 82 height 27
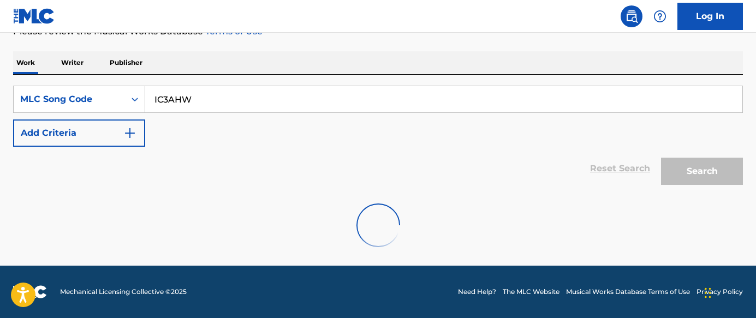
scroll to position [242, 0]
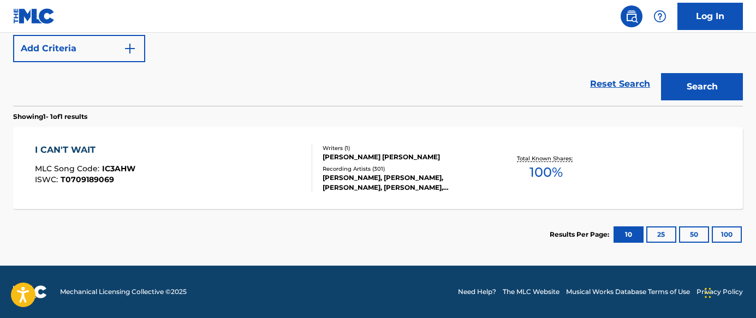
click at [238, 183] on div "I CAN'T WAIT MLC Song Code : IC3AHW ISWC : T0709189069" at bounding box center [173, 168] width 277 height 49
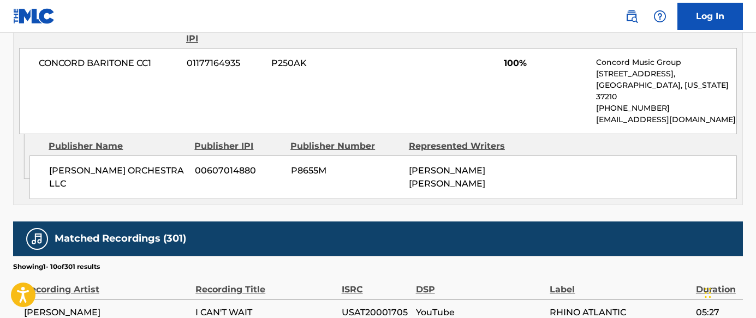
scroll to position [674, 0]
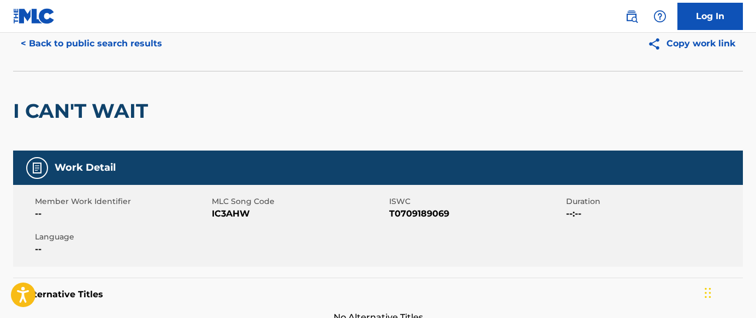
click at [97, 41] on button "< Back to public search results" at bounding box center [91, 43] width 157 height 27
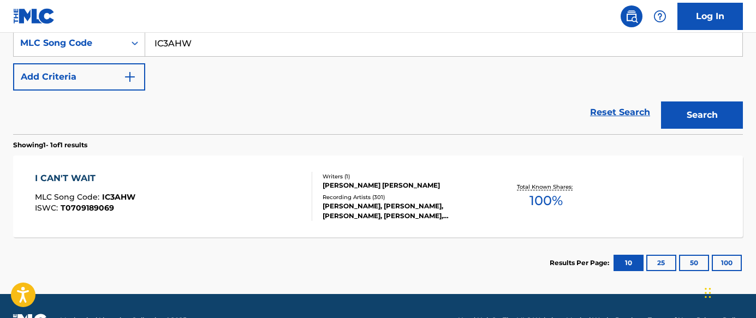
scroll to position [62, 0]
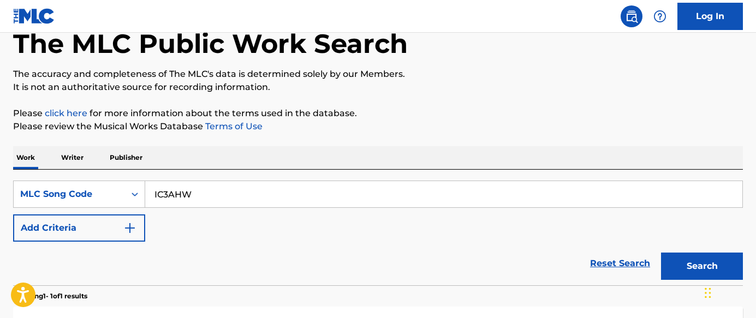
click at [284, 199] on input "IC3AHW" at bounding box center [443, 194] width 597 height 26
paste input "06533"
type input "I06533"
click at [550, 256] on button "Search" at bounding box center [702, 266] width 82 height 27
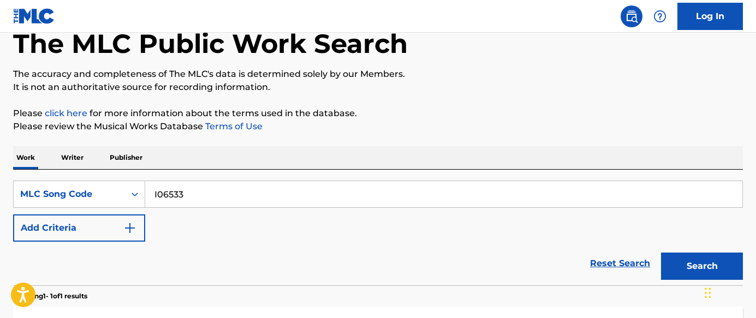
scroll to position [242, 0]
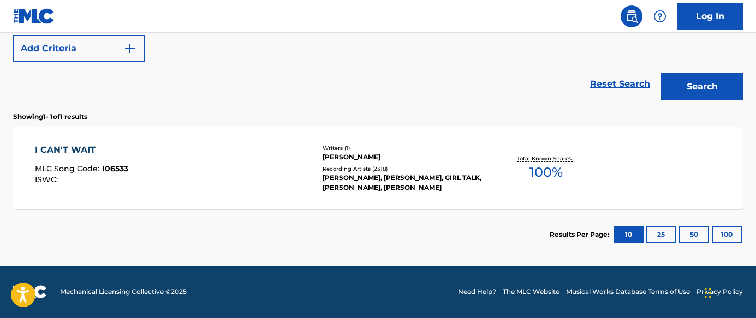
click at [201, 175] on div "I CAN'T WAIT MLC Song Code : I06533 ISWC :" at bounding box center [173, 168] width 277 height 49
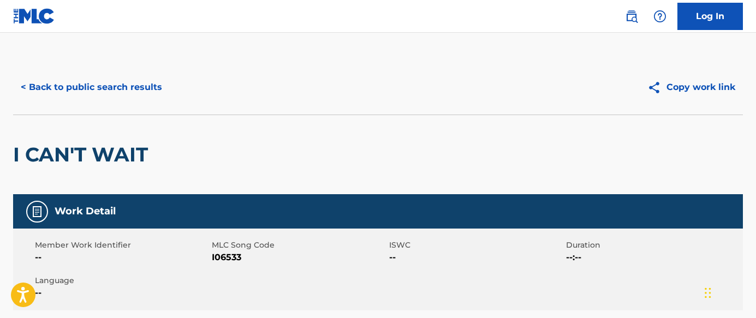
click at [137, 83] on button "< Back to public search results" at bounding box center [91, 87] width 157 height 27
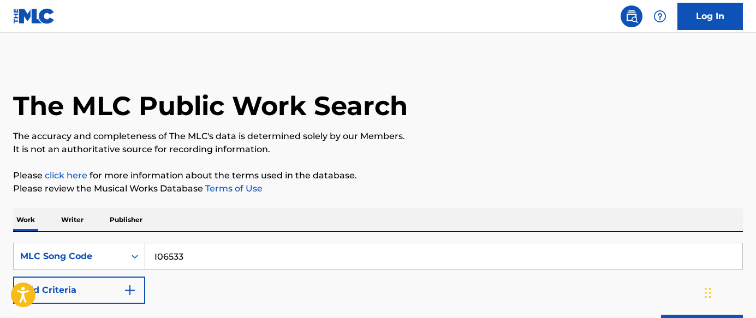
scroll to position [213, 0]
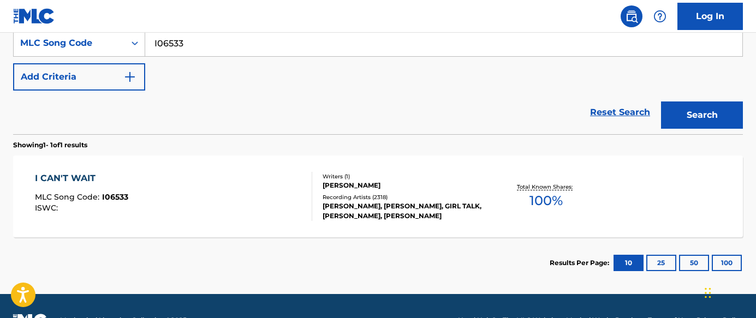
click at [281, 46] on input "I06533" at bounding box center [443, 43] width 597 height 26
paste input "H2164Q"
type input "H2164Q"
click at [550, 118] on button "Search" at bounding box center [702, 115] width 82 height 27
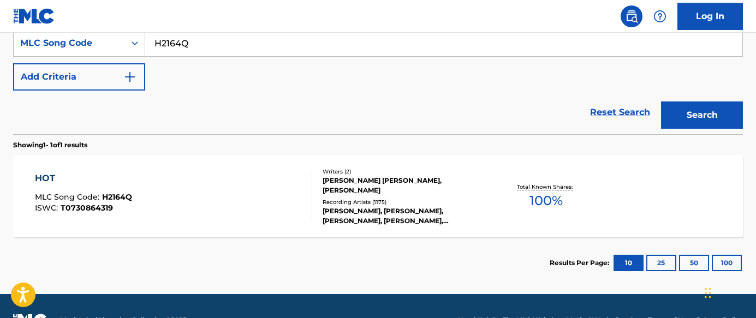
click at [252, 202] on div "HOT MLC Song Code : H2164Q ISWC : T0730864319" at bounding box center [173, 196] width 277 height 49
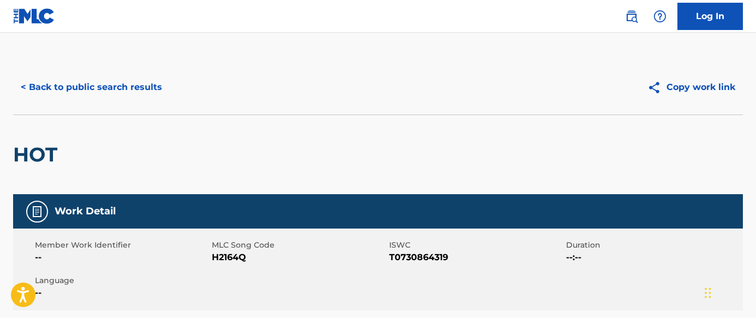
click at [113, 82] on button "< Back to public search results" at bounding box center [91, 87] width 157 height 27
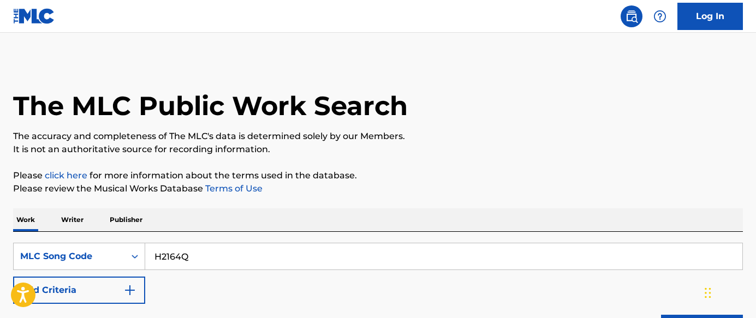
scroll to position [213, 0]
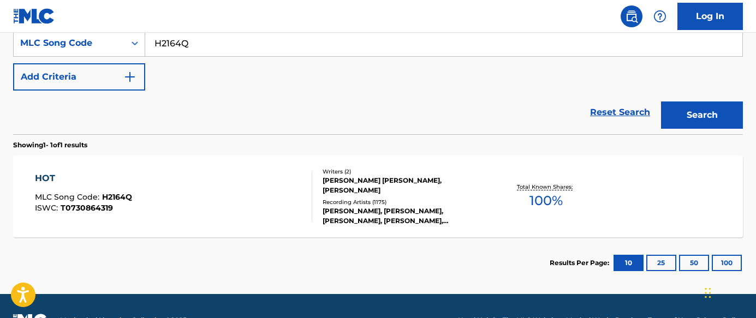
click at [340, 45] on input "H2164Q" at bounding box center [443, 43] width 597 height 26
paste input "EC3IR9"
type input "EC3IR9"
click at [550, 119] on button "Search" at bounding box center [702, 115] width 82 height 27
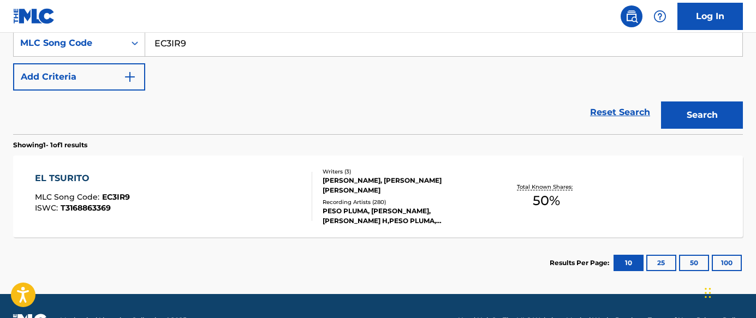
scroll to position [242, 0]
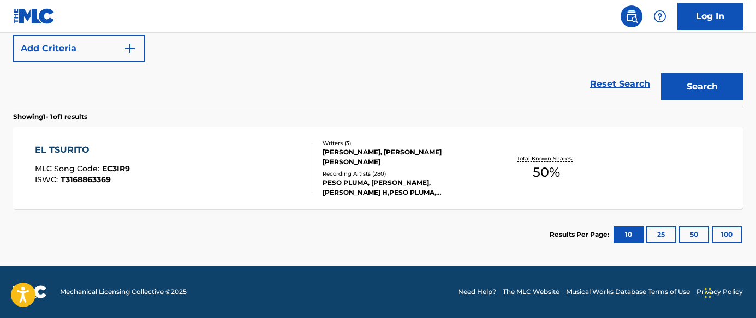
click at [251, 168] on div "EL TSURITO MLC Song Code : EC3IR9 ISWC : T3168863369" at bounding box center [173, 168] width 277 height 49
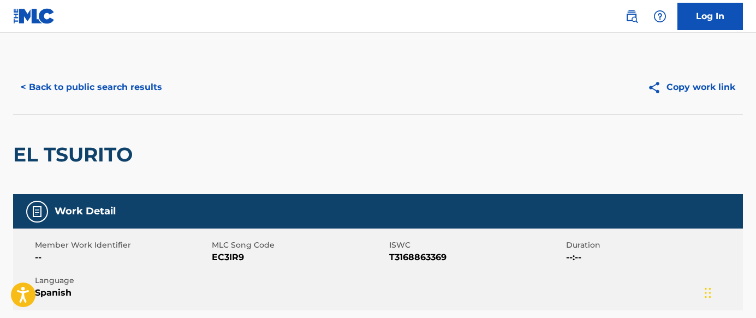
click at [149, 85] on button "< Back to public search results" at bounding box center [91, 87] width 157 height 27
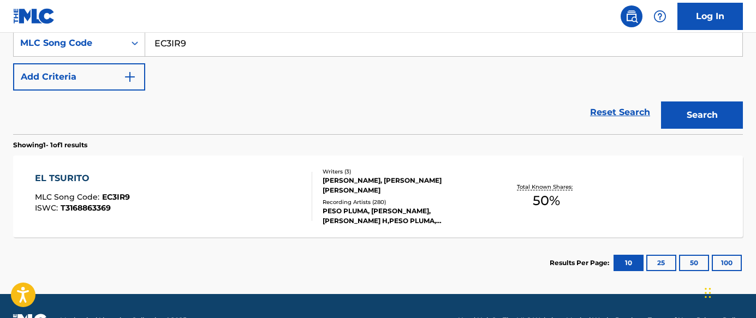
click at [370, 42] on input "EC3IR9" at bounding box center [443, 43] width 597 height 26
paste input "CA7XFQ"
type input "CA7XFQ"
click at [550, 118] on button "Search" at bounding box center [702, 115] width 82 height 27
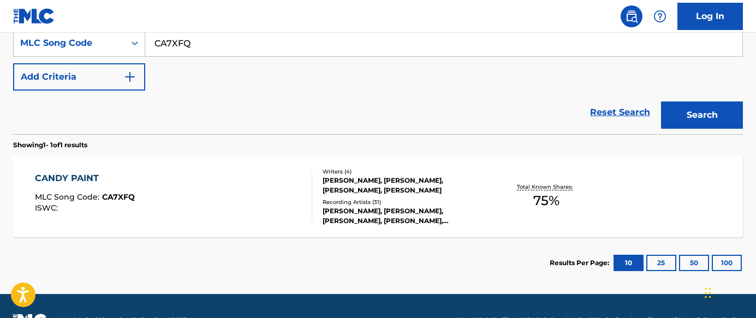
click at [250, 194] on div "CANDY PAINT MLC Song Code : CA7XFQ ISWC :" at bounding box center [173, 196] width 277 height 49
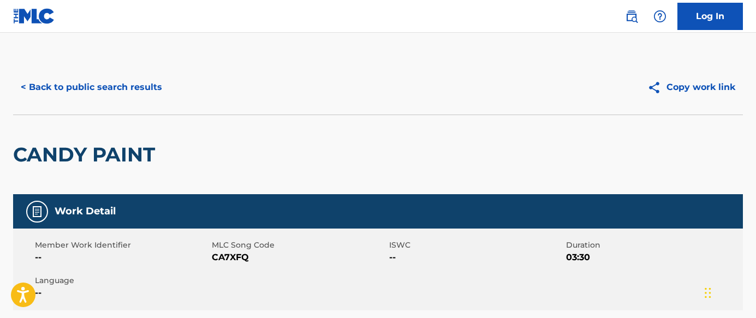
click at [123, 84] on button "< Back to public search results" at bounding box center [91, 87] width 157 height 27
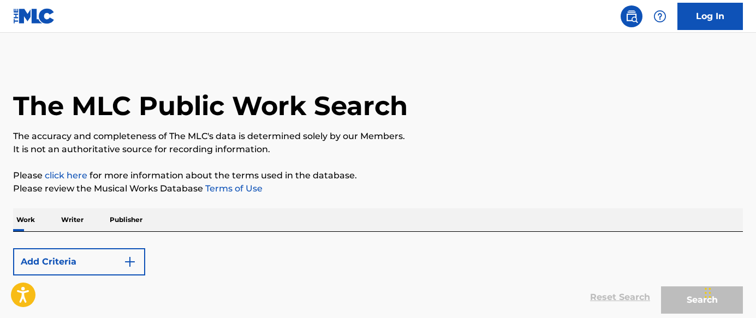
scroll to position [213, 0]
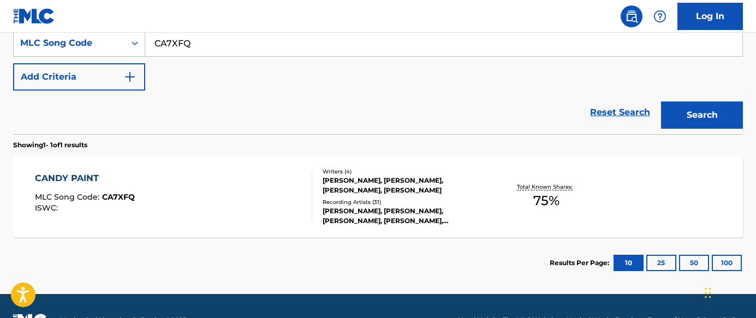
click at [306, 55] on input "CA7XFQ" at bounding box center [443, 43] width 597 height 26
click at [248, 48] on input "CA7XFQ" at bounding box center [443, 43] width 597 height 26
click at [288, 38] on input "CA7XFQ" at bounding box center [443, 43] width 597 height 26
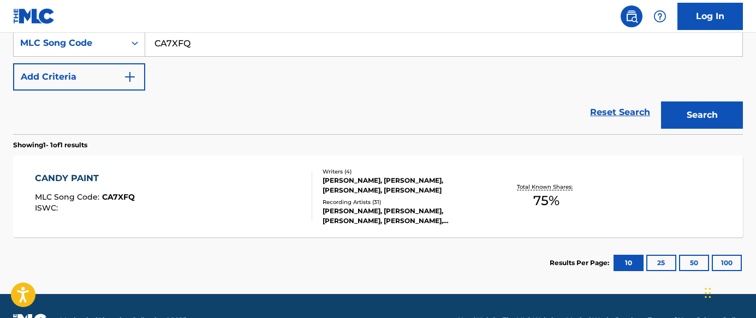
click at [288, 38] on input "CA7XFQ" at bounding box center [443, 43] width 597 height 26
paste input "U10941"
type input "U10941"
click at [550, 112] on button "Search" at bounding box center [702, 115] width 82 height 27
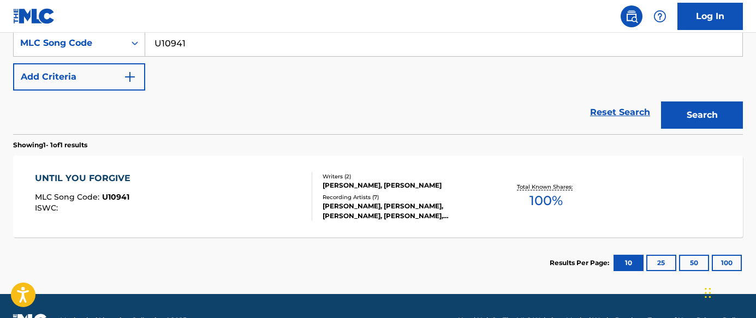
click at [278, 181] on div "UNTIL YOU FORGIVE MLC Song Code : U10941 ISWC :" at bounding box center [173, 196] width 277 height 49
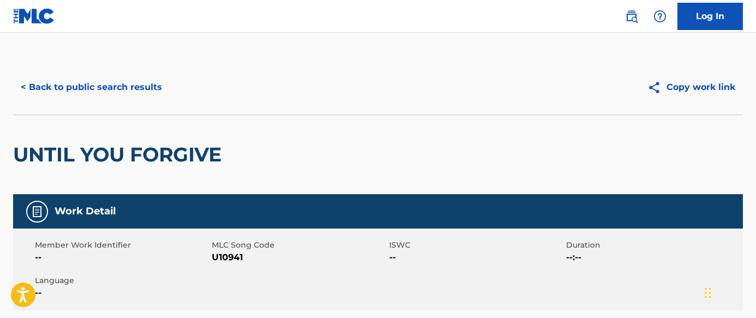
click at [144, 82] on button "< Back to public search results" at bounding box center [91, 87] width 157 height 27
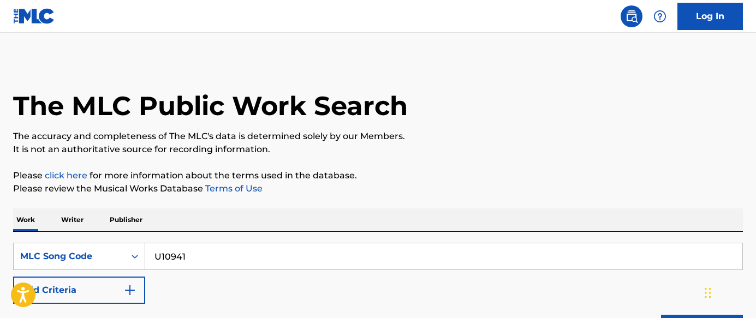
click at [272, 257] on input "U10941" at bounding box center [443, 257] width 597 height 26
paste input "Y1467O"
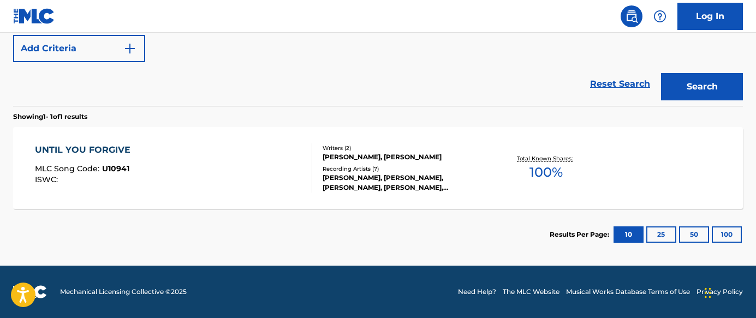
type input "Y1467O"
click at [550, 77] on button "Search" at bounding box center [702, 86] width 82 height 27
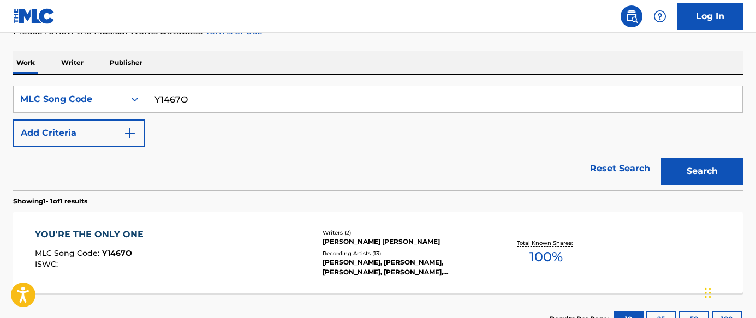
scroll to position [242, 0]
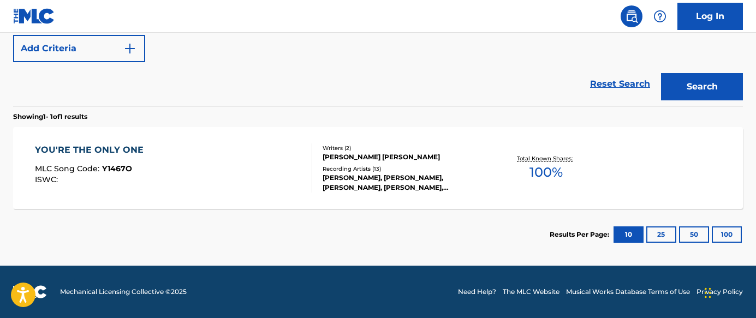
click at [268, 177] on div "YOU'RE THE ONLY ONE MLC Song Code : Y1467O ISWC :" at bounding box center [173, 168] width 277 height 49
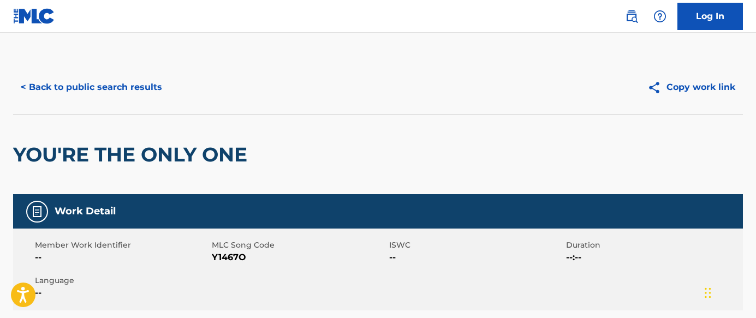
click at [124, 86] on button "< Back to public search results" at bounding box center [91, 87] width 157 height 27
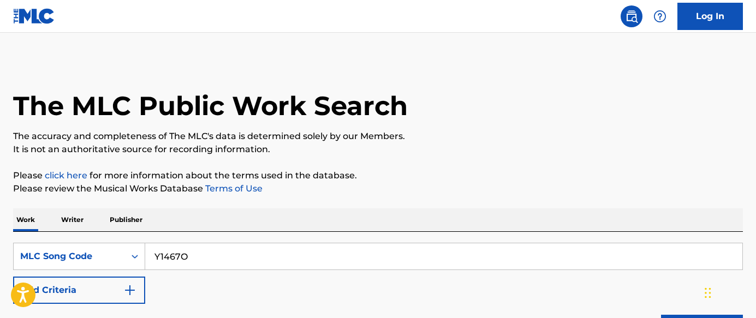
scroll to position [213, 0]
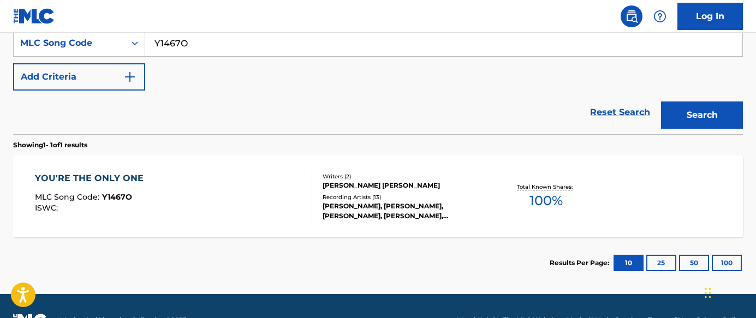
click at [376, 51] on input "Y1467O" at bounding box center [443, 43] width 597 height 26
paste input "GA5HCB"
type input "GA5HCB"
click at [550, 114] on button "Search" at bounding box center [702, 115] width 82 height 27
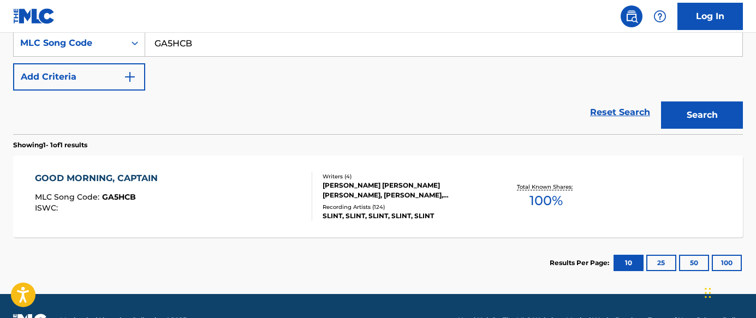
click at [272, 207] on div "GOOD MORNING, CAPTAIN MLC Song Code : GA5HCB ISWC :" at bounding box center [173, 196] width 277 height 49
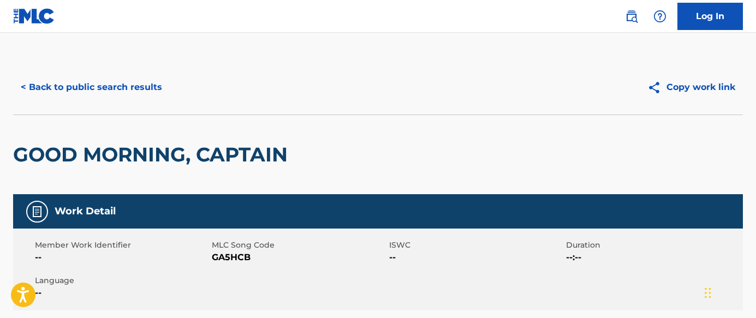
click at [109, 87] on button "< Back to public search results" at bounding box center [91, 87] width 157 height 27
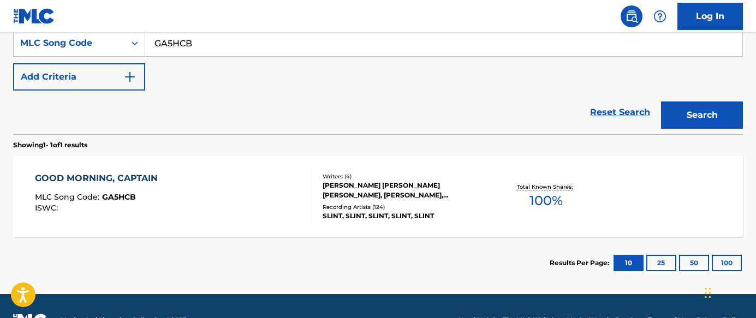
click at [321, 48] on input "GA5HCB" at bounding box center [443, 43] width 597 height 26
paste input "O3920M"
type input "O3920M"
click at [550, 110] on button "Search" at bounding box center [702, 115] width 82 height 27
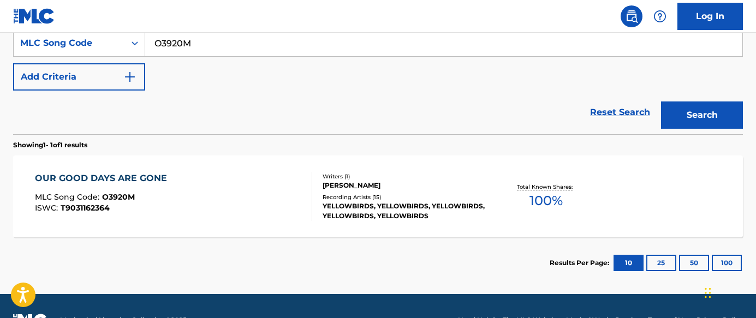
scroll to position [242, 0]
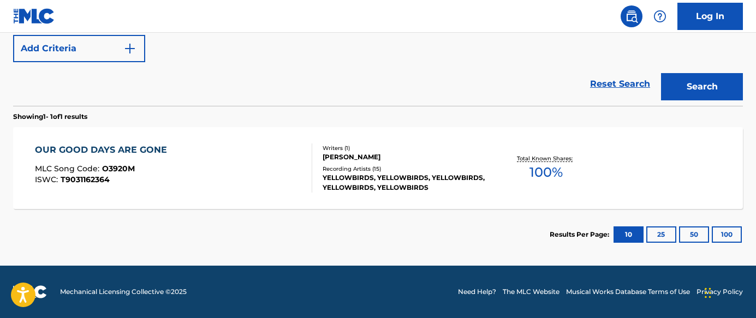
click at [306, 193] on div "OUR GOOD DAYS ARE GONE MLC Song Code : O3920M ISWC : T9031162364 Writers ( 1 ) …" at bounding box center [378, 168] width 730 height 82
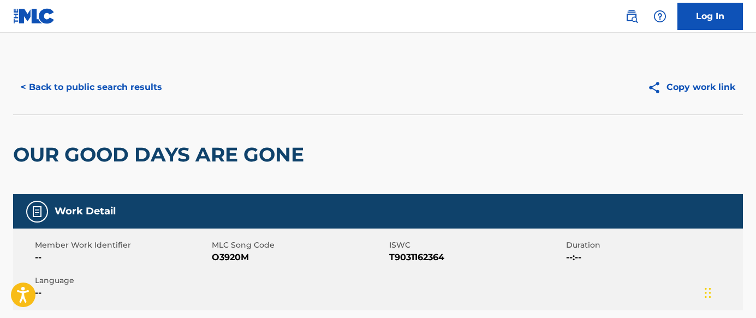
click at [134, 93] on button "< Back to public search results" at bounding box center [91, 87] width 157 height 27
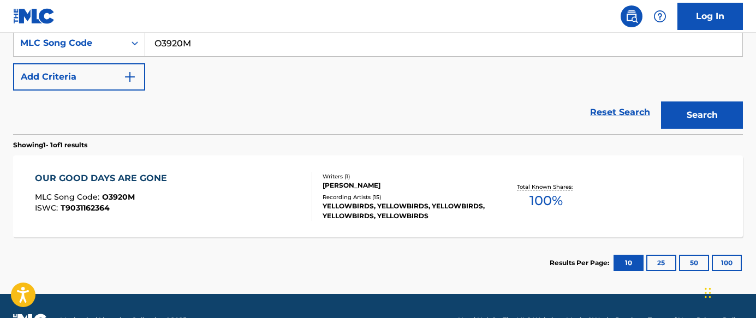
click at [242, 53] on input "O3920M" at bounding box center [443, 43] width 597 height 26
click at [242, 52] on input "O3920M" at bounding box center [443, 43] width 597 height 26
paste input "J1439F"
type input "J1439F"
click at [550, 111] on button "Search" at bounding box center [702, 115] width 82 height 27
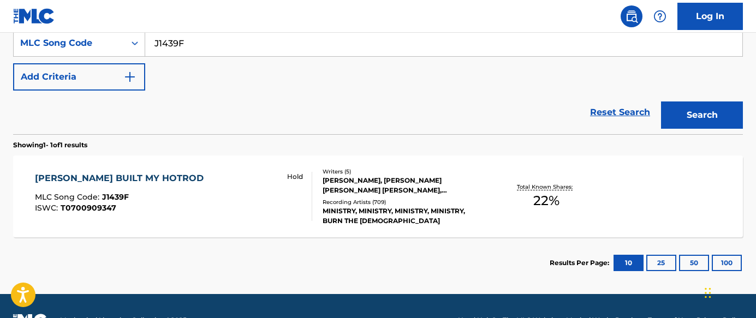
click at [212, 216] on div "[PERSON_NAME] BUILT MY HOTROD MLC Song Code : J1439F ISWC : T0700909347 Hold" at bounding box center [173, 196] width 277 height 49
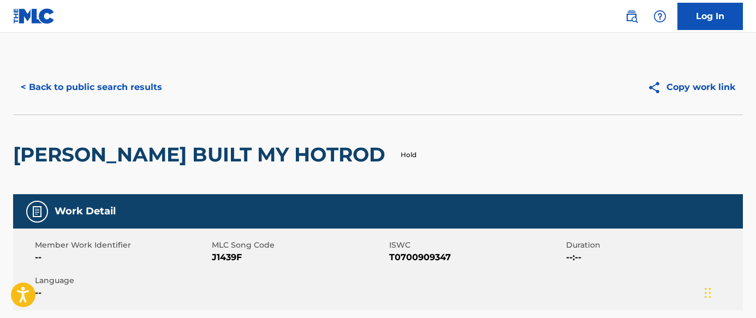
click at [127, 89] on button "< Back to public search results" at bounding box center [91, 87] width 157 height 27
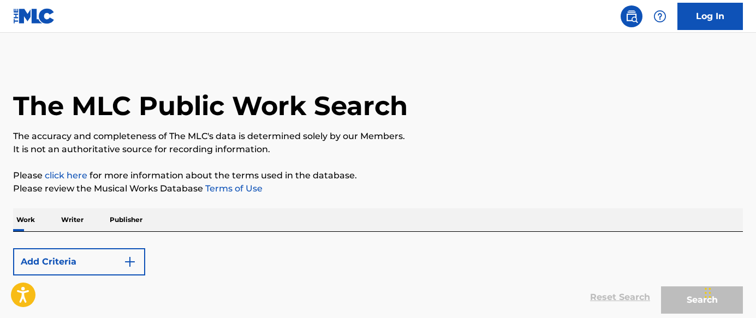
scroll to position [213, 0]
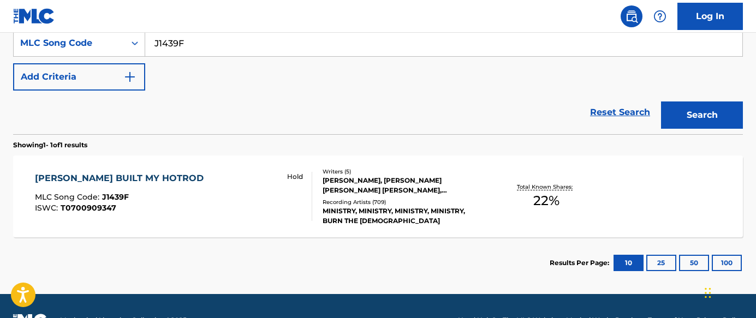
click at [309, 41] on input "J1439F" at bounding box center [443, 43] width 597 height 26
click at [310, 41] on input "J1439F" at bounding box center [443, 43] width 597 height 26
paste input "V7GV7"
type input "JV7GV7"
click at [550, 101] on div "Search" at bounding box center [699, 113] width 87 height 44
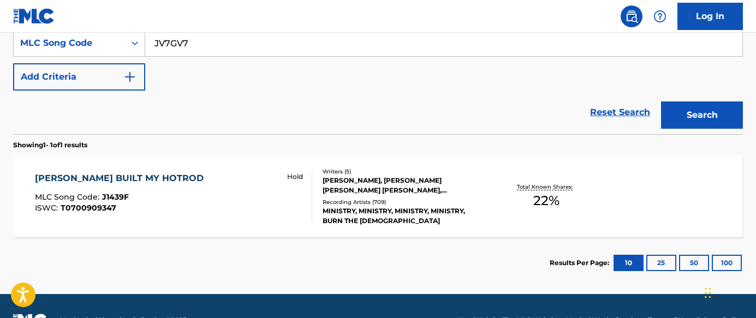
click at [550, 106] on button "Search" at bounding box center [702, 115] width 82 height 27
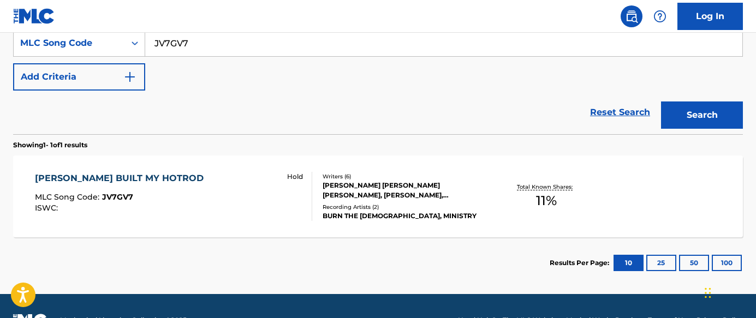
click at [400, 160] on div "[PERSON_NAME] BUILT MY HOTROD MLC Song Code : JV7GV7 ISWC : Hold Writers ( 6 ) …" at bounding box center [378, 197] width 730 height 82
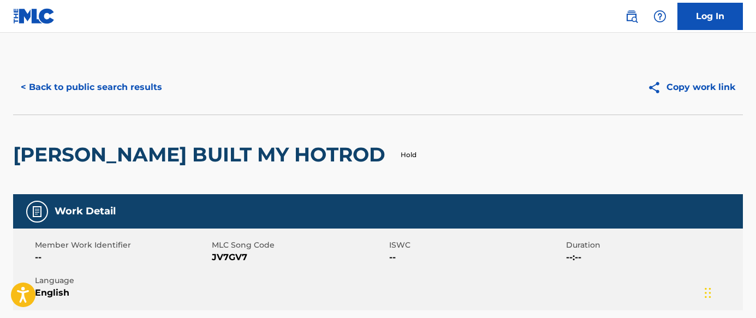
click at [123, 85] on button "< Back to public search results" at bounding box center [91, 87] width 157 height 27
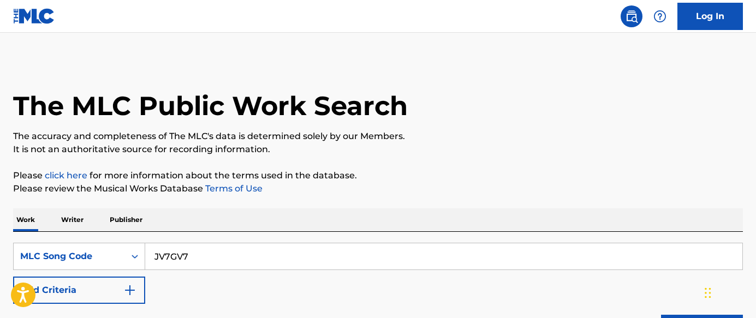
scroll to position [213, 0]
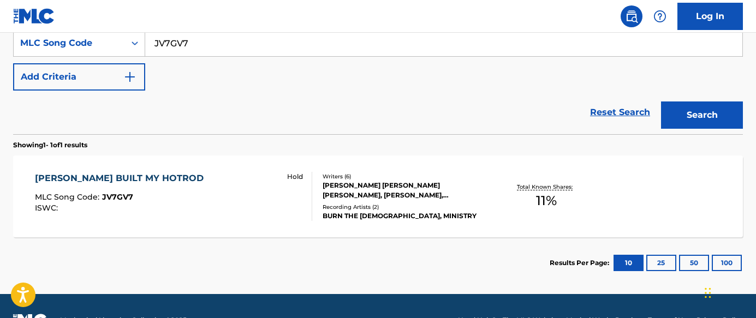
click at [261, 51] on input "JV7GV7" at bounding box center [443, 43] width 597 height 26
paste input "GF3M8R"
type input "GF3M8R"
click at [550, 109] on button "Search" at bounding box center [702, 115] width 82 height 27
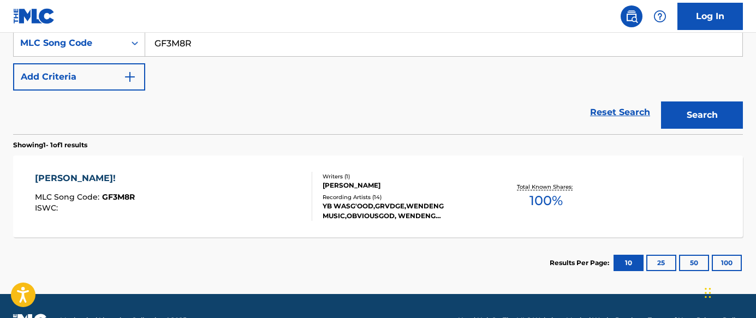
scroll to position [242, 0]
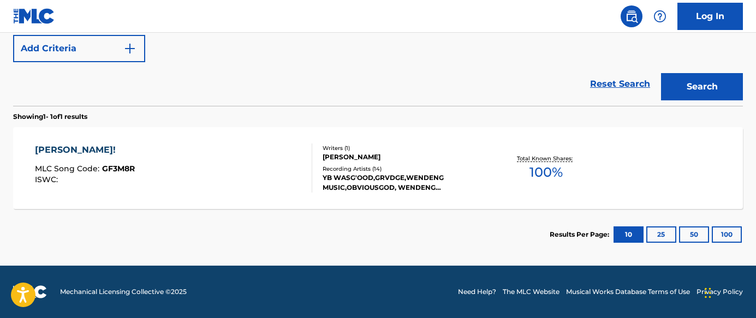
click at [343, 185] on div "YB WASG'OOD,GRVDGE,WENDENG MUSIC,OBVIOUSGOD, WENDENG MUSIC|OBVIOUSGOD|YB WASG'O…" at bounding box center [404, 183] width 163 height 20
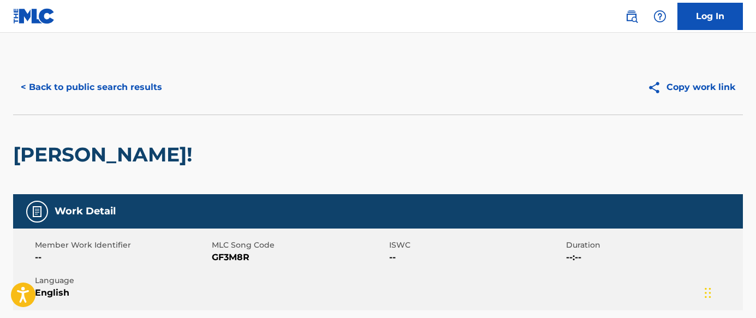
click at [240, 258] on span "GF3M8R" at bounding box center [299, 257] width 174 height 13
click at [236, 256] on span "GF3M8R" at bounding box center [299, 257] width 174 height 13
click at [131, 81] on button "< Back to public search results" at bounding box center [91, 87] width 157 height 27
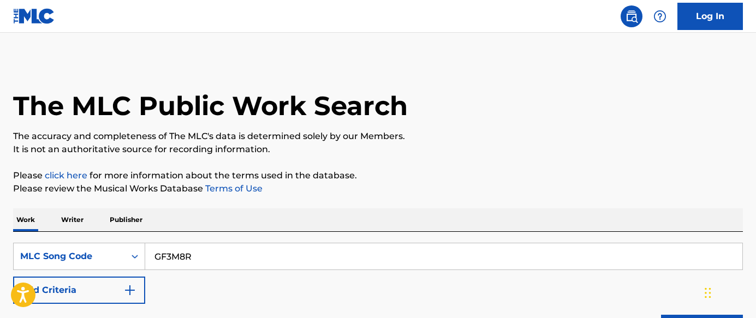
scroll to position [213, 0]
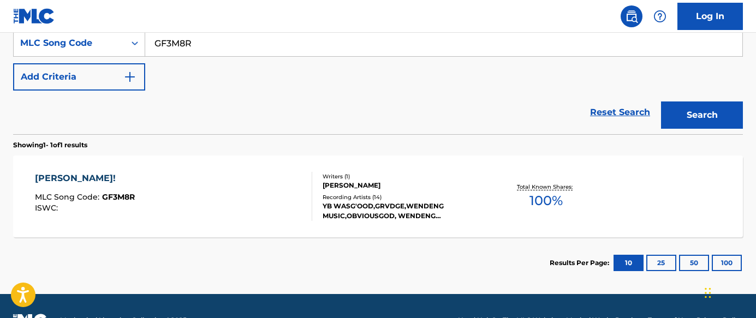
click at [381, 55] on input "GF3M8R" at bounding box center [443, 43] width 597 height 26
click at [380, 55] on input "GF3M8R" at bounding box center [443, 43] width 597 height 26
paste input "TB7HH8"
type input "TB7HH8"
click at [550, 107] on button "Search" at bounding box center [702, 115] width 82 height 27
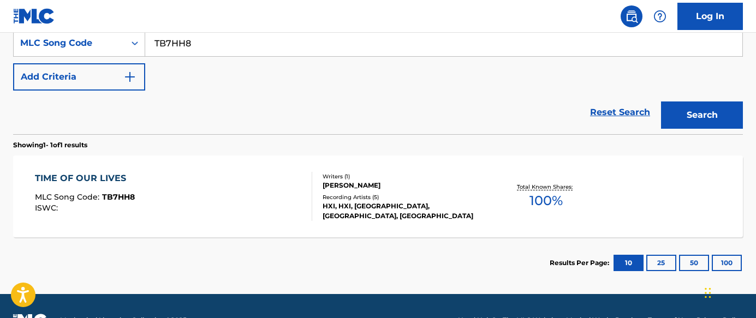
click at [238, 177] on div "TIME OF OUR LIVES MLC Song Code : TB7HH8 ISWC :" at bounding box center [173, 196] width 277 height 49
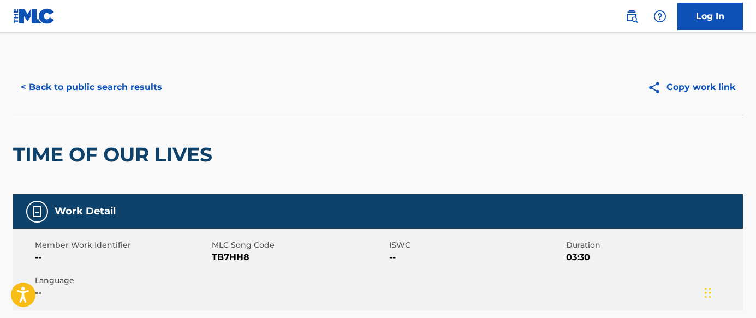
click at [146, 86] on button "< Back to public search results" at bounding box center [91, 87] width 157 height 27
